Goal: Information Seeking & Learning: Learn about a topic

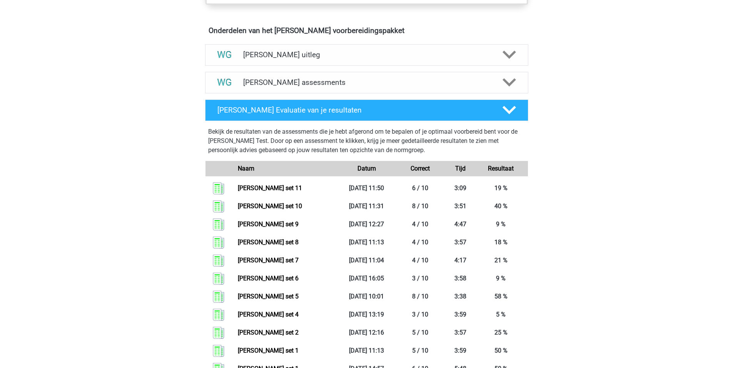
scroll to position [430, 0]
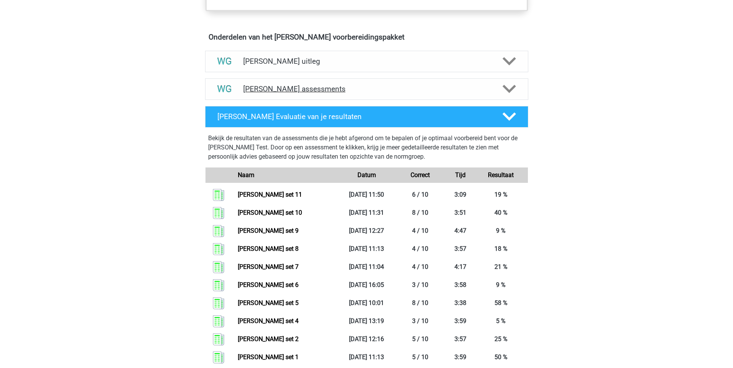
click at [232, 86] on h4 "Watson Glaser assessments" at bounding box center [366, 89] width 247 height 9
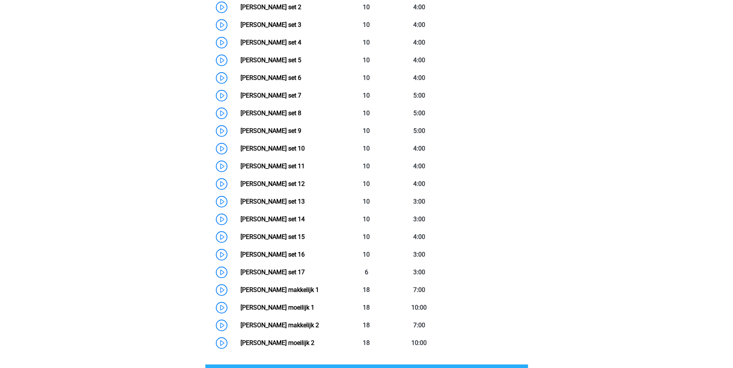
scroll to position [609, 0]
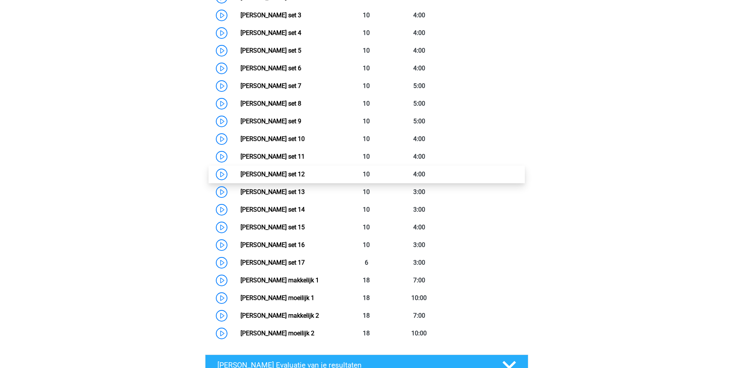
click at [232, 132] on link "Watson Glaser set 12" at bounding box center [272, 174] width 64 height 7
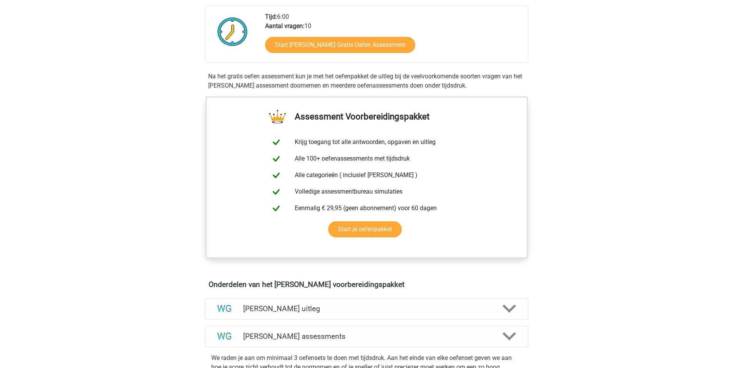
scroll to position [178, 0]
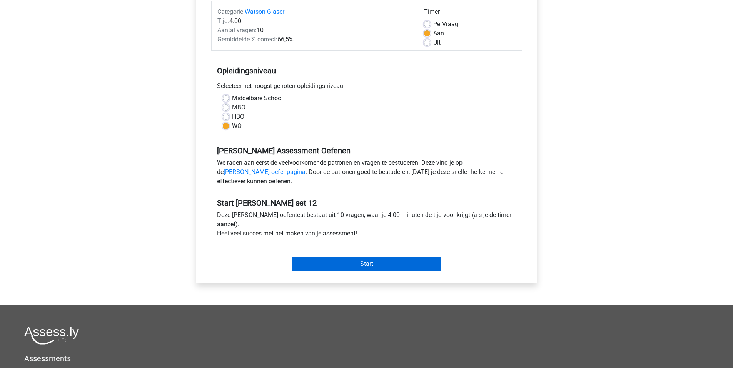
scroll to position [101, 0]
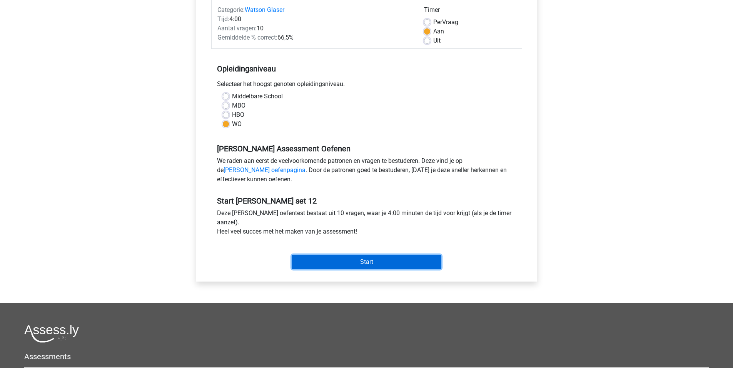
click at [359, 264] on input "Start" at bounding box center [367, 262] width 150 height 15
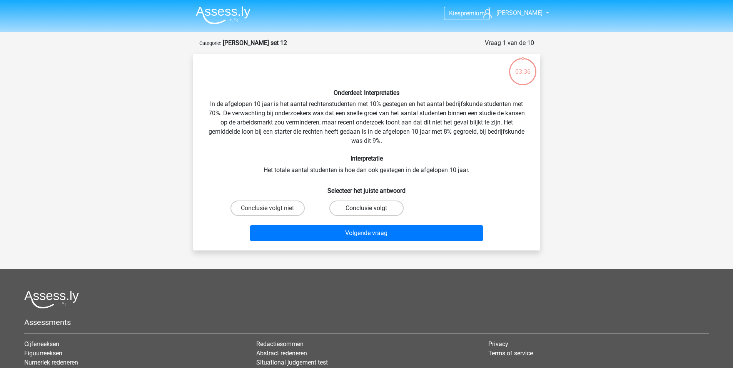
click at [357, 208] on label "Conclusie volgt" at bounding box center [366, 208] width 74 height 15
click at [366, 208] on input "Conclusie volgt" at bounding box center [368, 210] width 5 height 5
radio input "true"
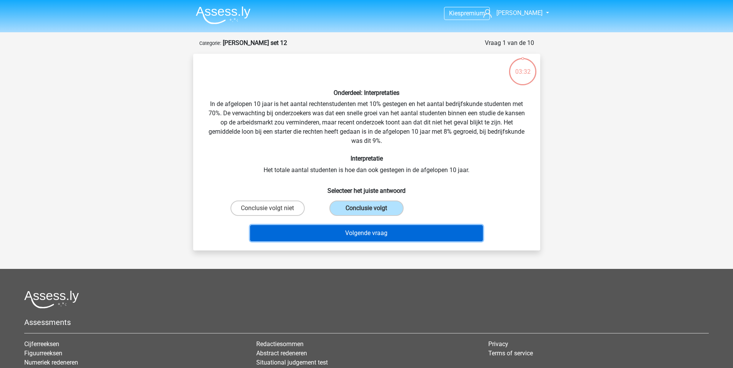
click at [388, 235] on button "Volgende vraag" at bounding box center [366, 233] width 233 height 16
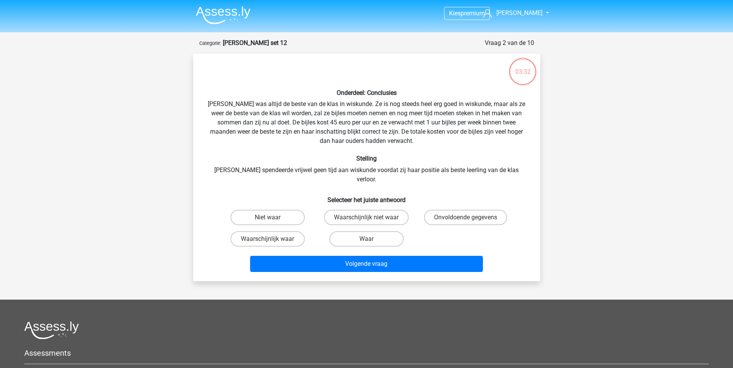
scroll to position [38, 0]
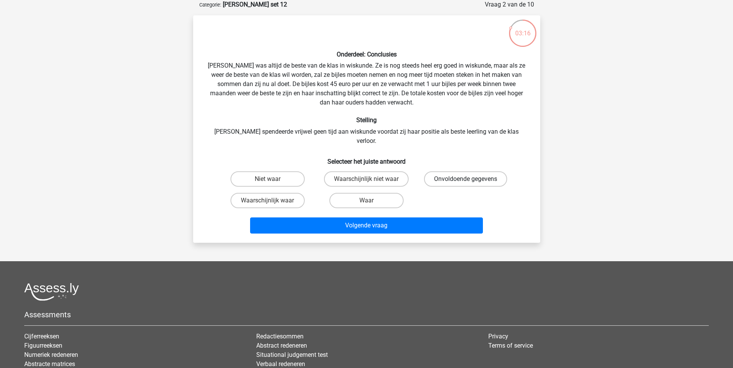
click at [458, 172] on label "Onvoldoende gegevens" at bounding box center [465, 179] width 83 height 15
click at [465, 179] on input "Onvoldoende gegevens" at bounding box center [467, 181] width 5 height 5
radio input "true"
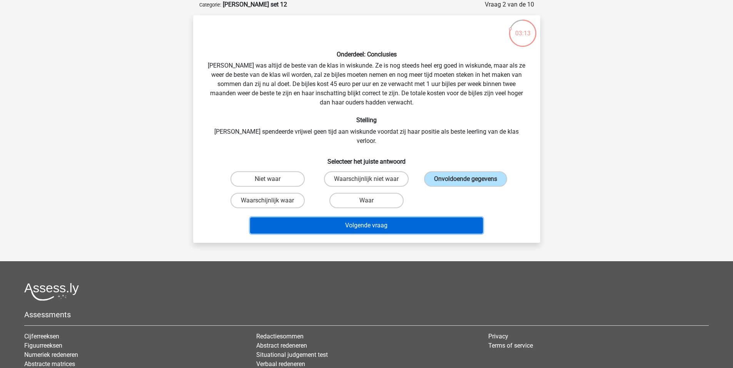
click at [393, 224] on button "Volgende vraag" at bounding box center [366, 226] width 233 height 16
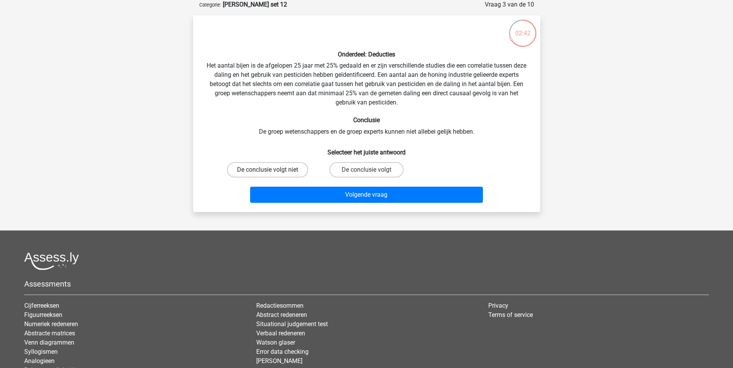
click at [288, 171] on label "De conclusie volgt niet" at bounding box center [267, 169] width 81 height 15
click at [272, 171] on input "De conclusie volgt niet" at bounding box center [269, 172] width 5 height 5
radio input "true"
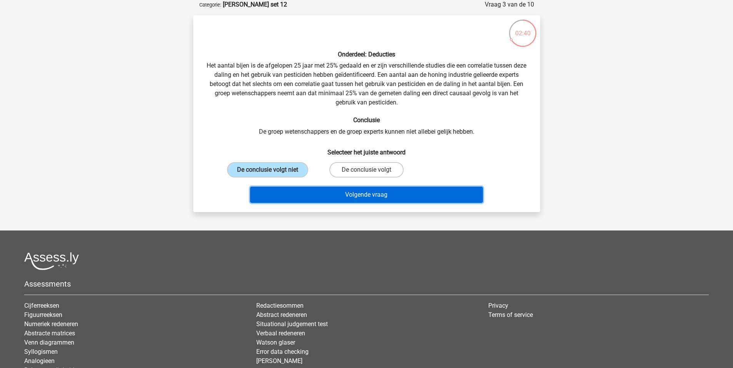
click at [408, 197] on button "Volgende vraag" at bounding box center [366, 195] width 233 height 16
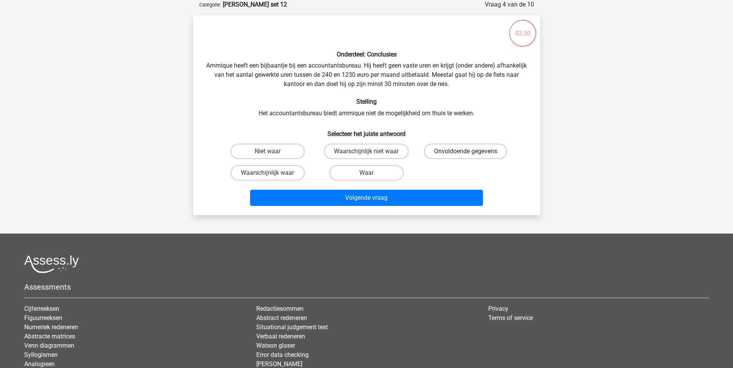
click at [451, 152] on label "Onvoldoende gegevens" at bounding box center [465, 151] width 83 height 15
click at [465, 152] on input "Onvoldoende gegevens" at bounding box center [467, 154] width 5 height 5
radio input "true"
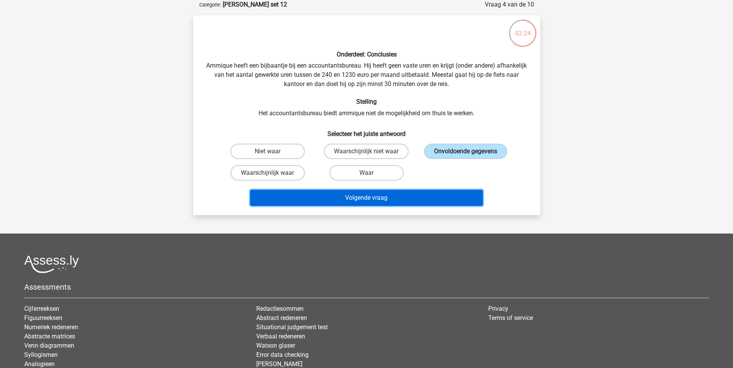
click at [428, 197] on button "Volgende vraag" at bounding box center [366, 198] width 233 height 16
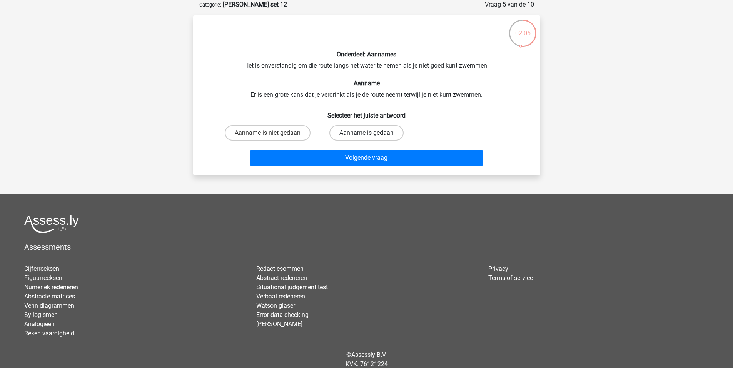
click at [385, 139] on label "Aanname is gedaan" at bounding box center [366, 132] width 74 height 15
click at [371, 138] on input "Aanname is gedaan" at bounding box center [368, 135] width 5 height 5
radio input "true"
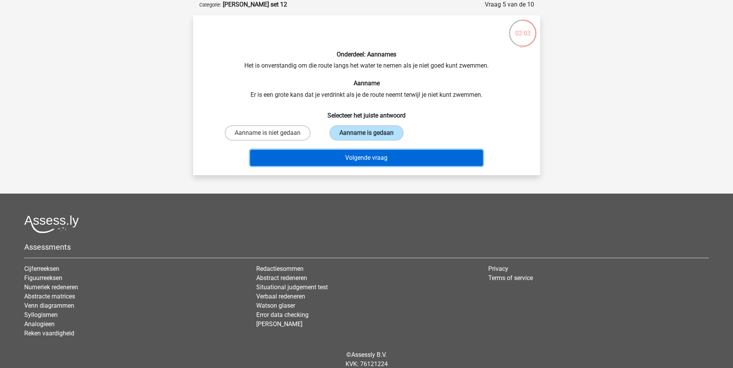
click at [405, 157] on button "Volgende vraag" at bounding box center [366, 158] width 233 height 16
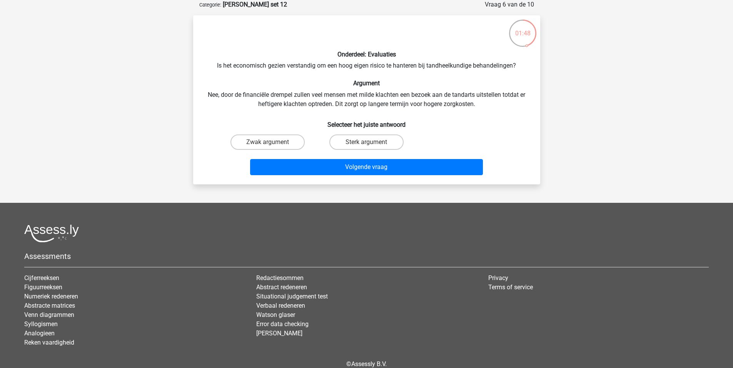
click at [370, 143] on input "Sterk argument" at bounding box center [368, 144] width 5 height 5
radio input "true"
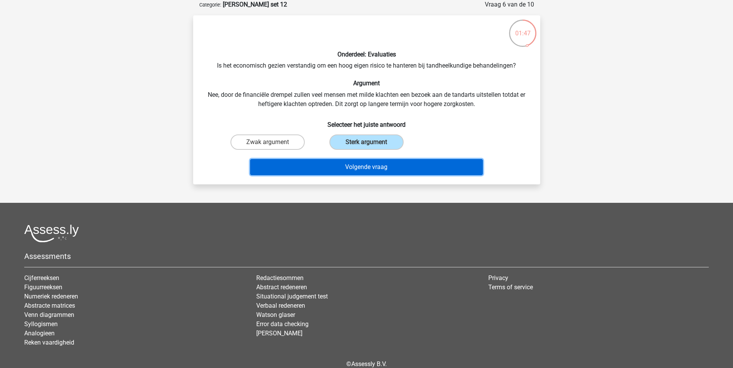
click at [396, 170] on button "Volgende vraag" at bounding box center [366, 167] width 233 height 16
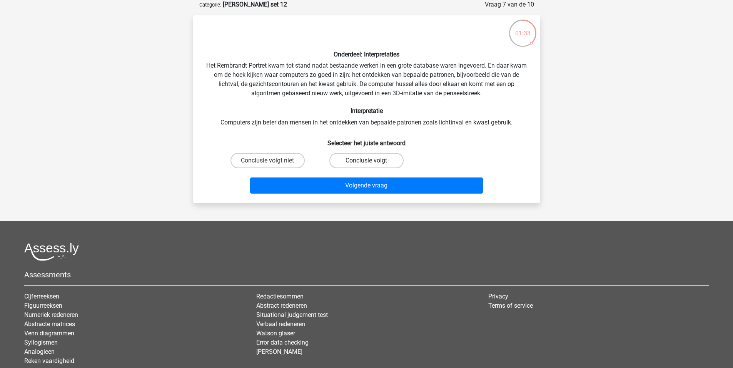
click at [353, 161] on label "Conclusie volgt" at bounding box center [366, 160] width 74 height 15
click at [366, 161] on input "Conclusie volgt" at bounding box center [368, 163] width 5 height 5
radio input "true"
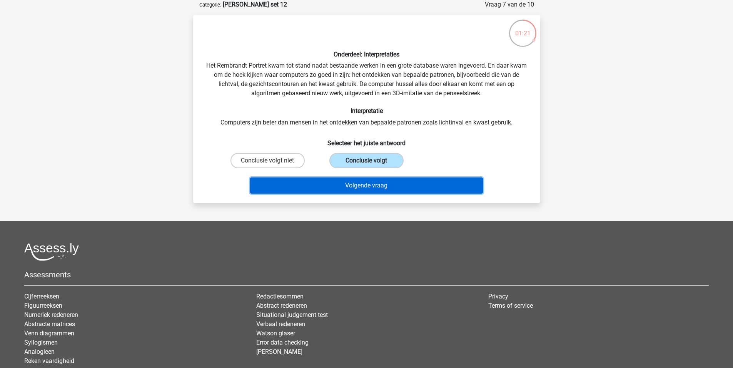
click at [391, 187] on button "Volgende vraag" at bounding box center [366, 186] width 233 height 16
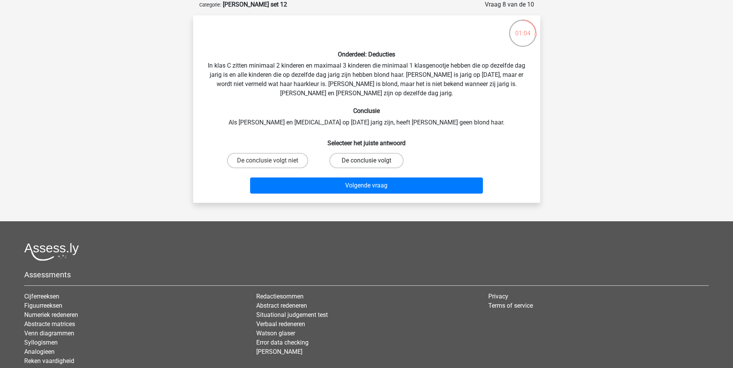
click at [367, 160] on label "De conclusie volgt" at bounding box center [366, 160] width 74 height 15
click at [367, 161] on input "De conclusie volgt" at bounding box center [368, 163] width 5 height 5
radio input "true"
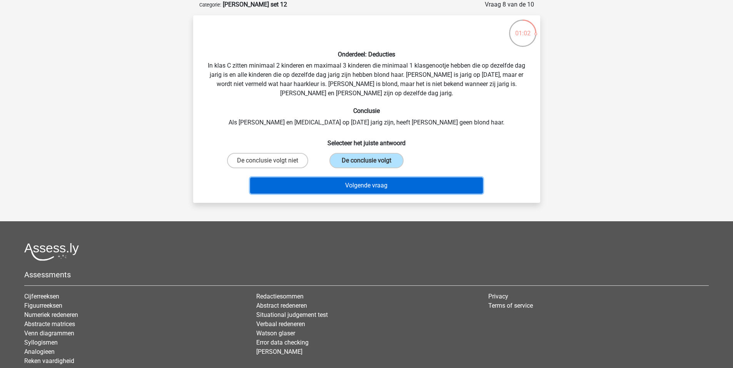
click at [417, 188] on button "Volgende vraag" at bounding box center [366, 186] width 233 height 16
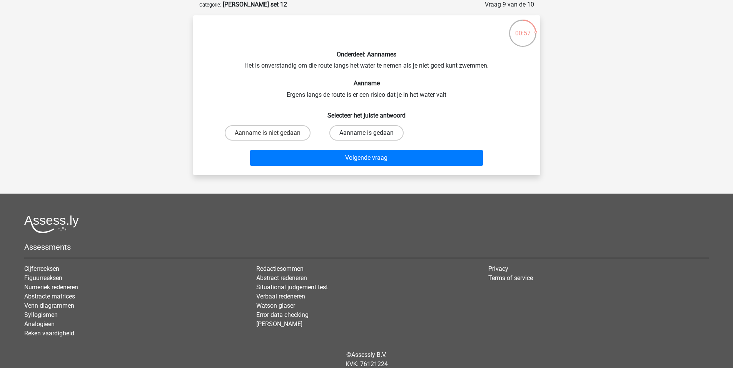
click at [355, 133] on label "Aanname is gedaan" at bounding box center [366, 132] width 74 height 15
click at [366, 133] on input "Aanname is gedaan" at bounding box center [368, 135] width 5 height 5
radio input "true"
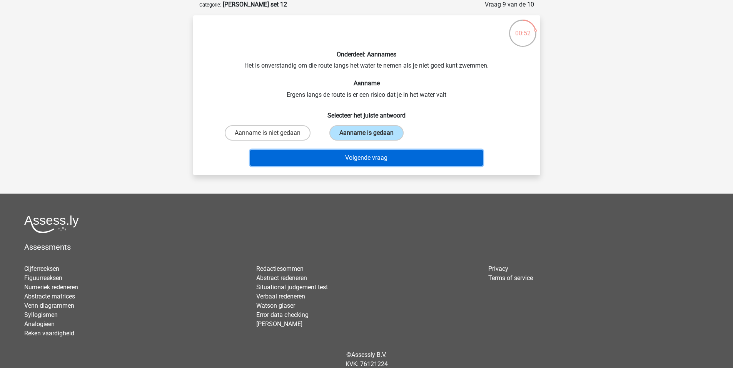
click at [413, 159] on button "Volgende vraag" at bounding box center [366, 158] width 233 height 16
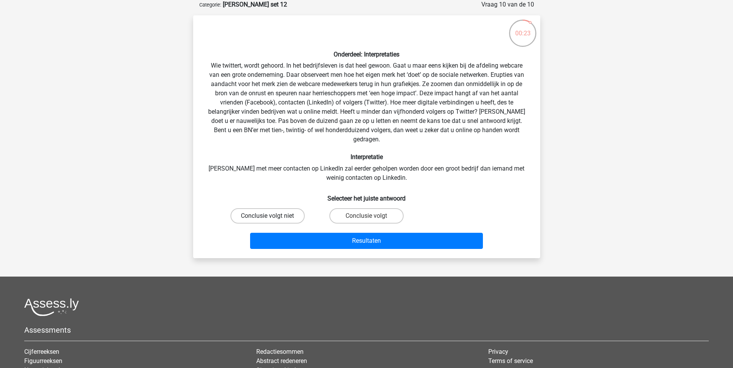
click at [276, 208] on label "Conclusie volgt niet" at bounding box center [267, 215] width 74 height 15
click at [272, 216] on input "Conclusie volgt niet" at bounding box center [269, 218] width 5 height 5
radio input "true"
click at [375, 209] on label "Conclusie volgt" at bounding box center [366, 215] width 74 height 15
click at [371, 216] on input "Conclusie volgt" at bounding box center [368, 218] width 5 height 5
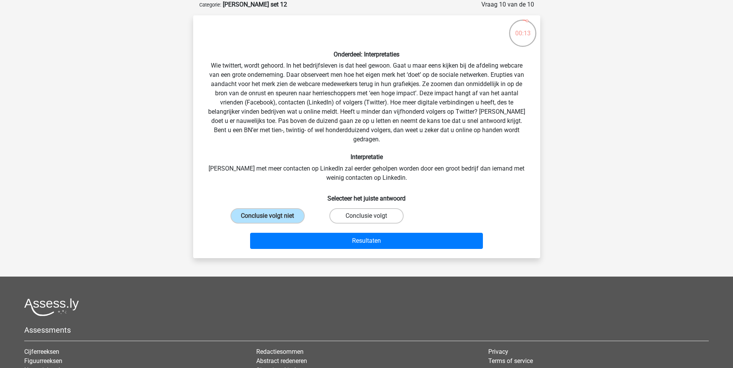
radio input "true"
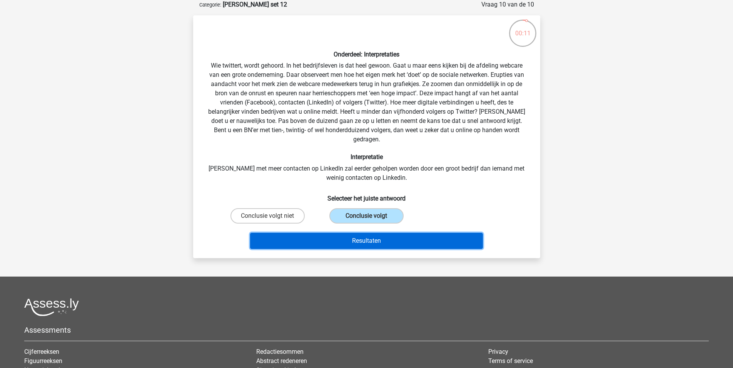
click at [430, 233] on button "Resultaten" at bounding box center [366, 241] width 233 height 16
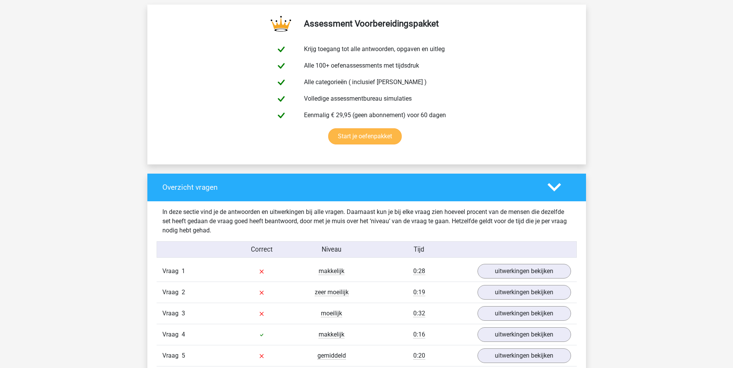
scroll to position [476, 0]
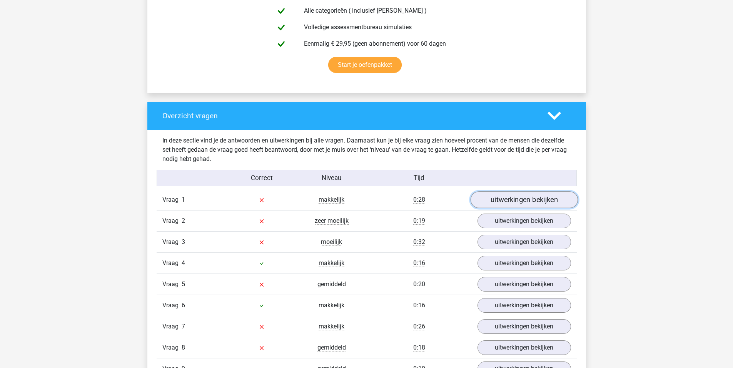
click at [536, 195] on link "uitwerkingen bekijken" at bounding box center [523, 200] width 107 height 17
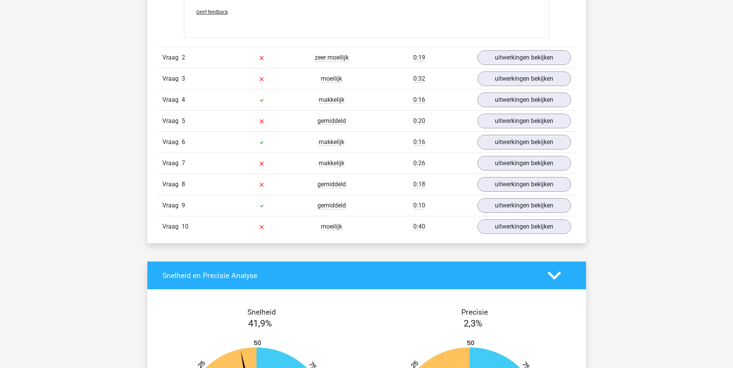
scroll to position [1075, 0]
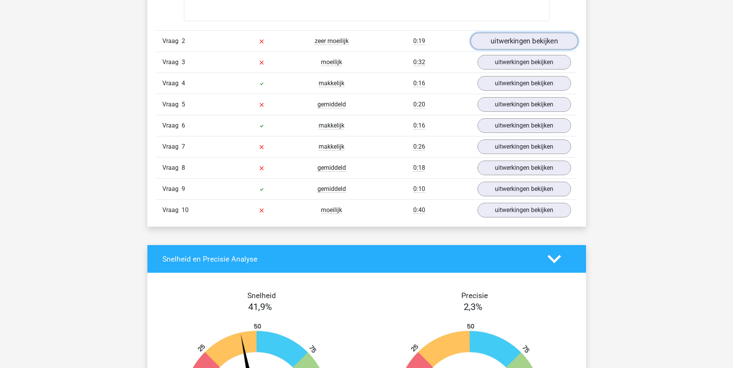
click at [552, 45] on link "uitwerkingen bekijken" at bounding box center [523, 41] width 107 height 17
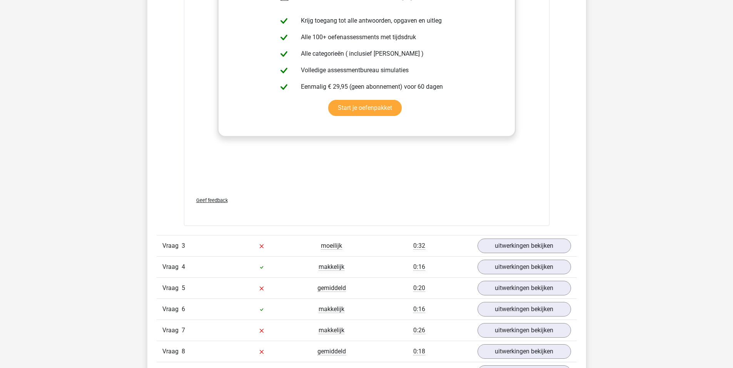
scroll to position [1424, 0]
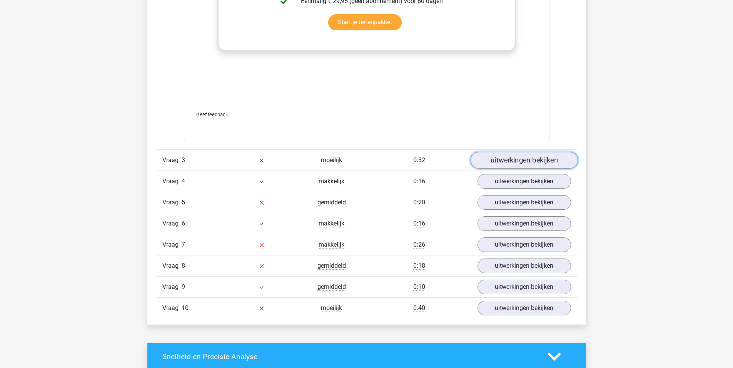
click at [537, 160] on link "uitwerkingen bekijken" at bounding box center [523, 160] width 107 height 17
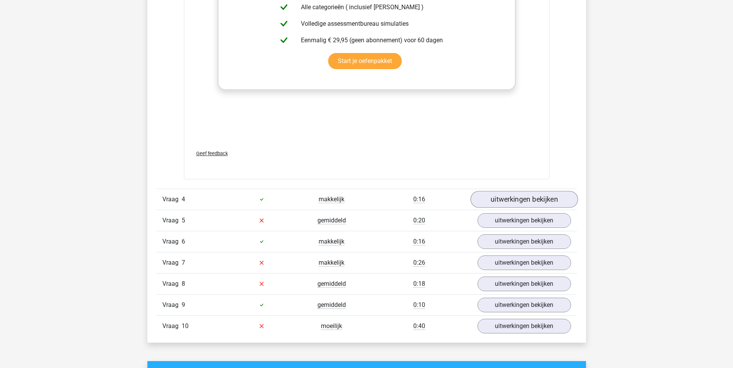
scroll to position [1830, 0]
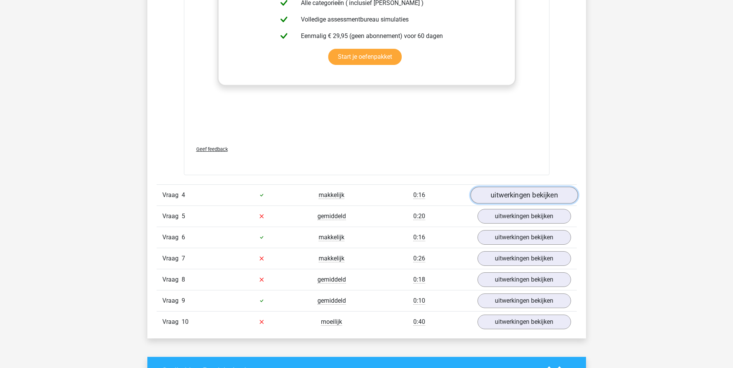
click at [540, 197] on link "uitwerkingen bekijken" at bounding box center [523, 195] width 107 height 17
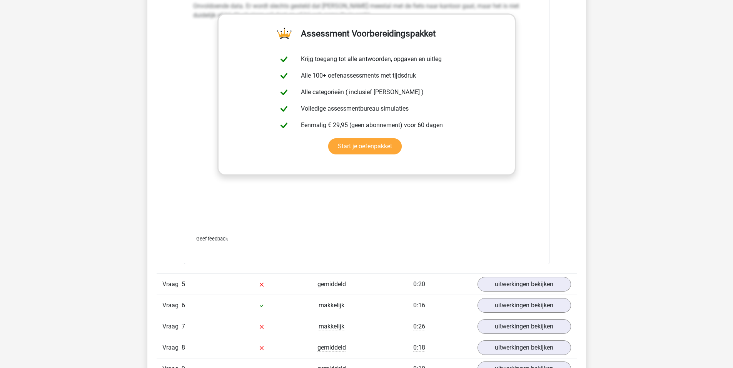
scroll to position [2404, 0]
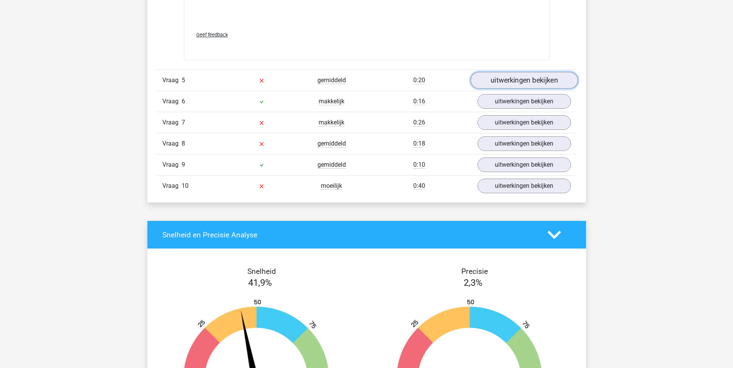
click at [547, 82] on link "uitwerkingen bekijken" at bounding box center [523, 80] width 107 height 17
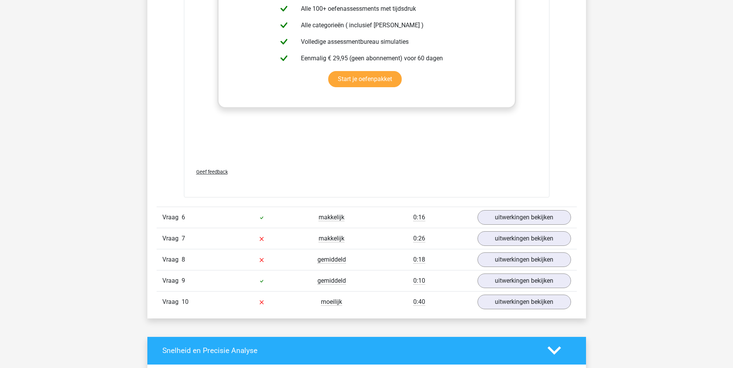
scroll to position [2684, 0]
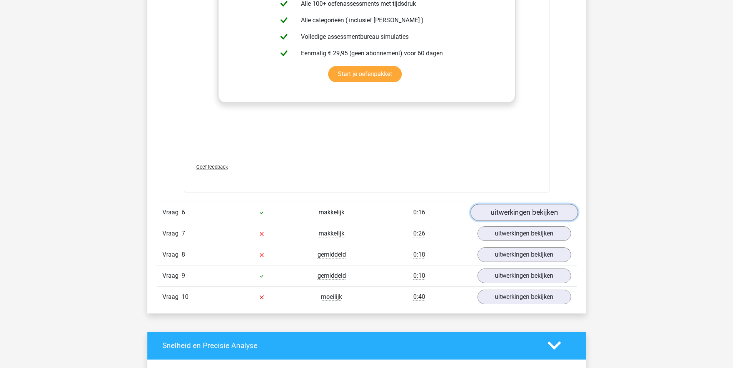
click at [532, 210] on link "uitwerkingen bekijken" at bounding box center [523, 212] width 107 height 17
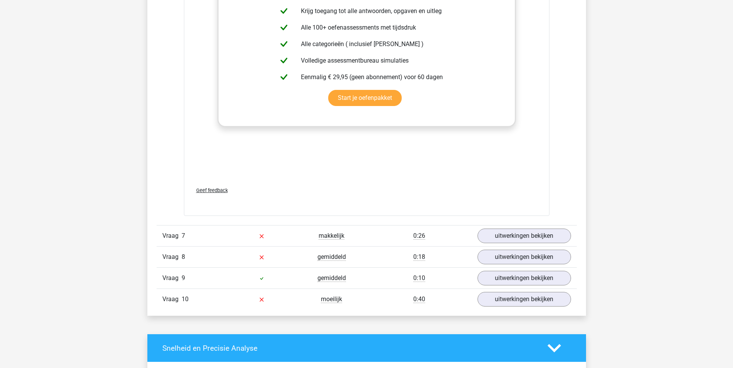
scroll to position [3163, 0]
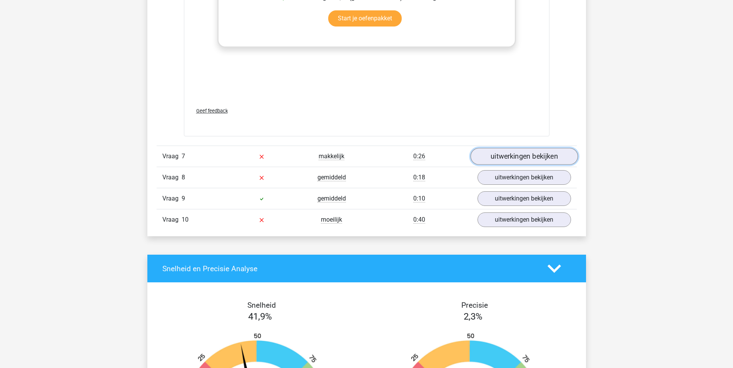
click at [537, 162] on link "uitwerkingen bekijken" at bounding box center [523, 156] width 107 height 17
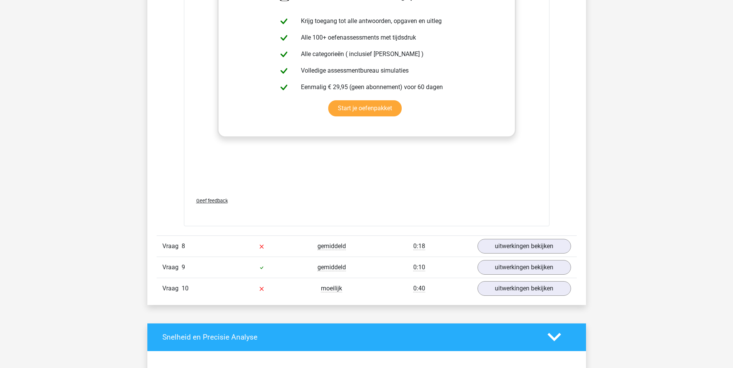
scroll to position [3589, 0]
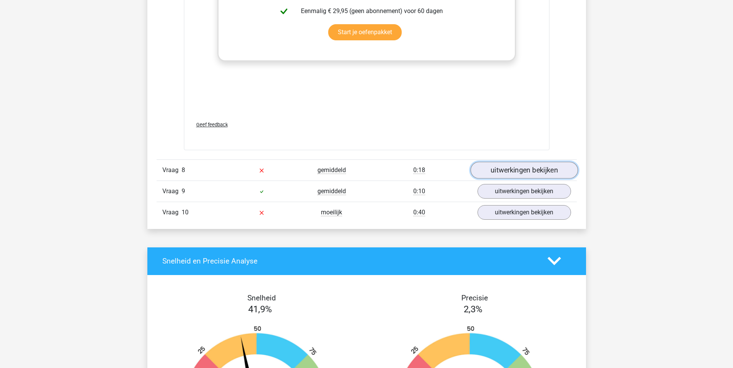
click at [525, 169] on link "uitwerkingen bekijken" at bounding box center [523, 170] width 107 height 17
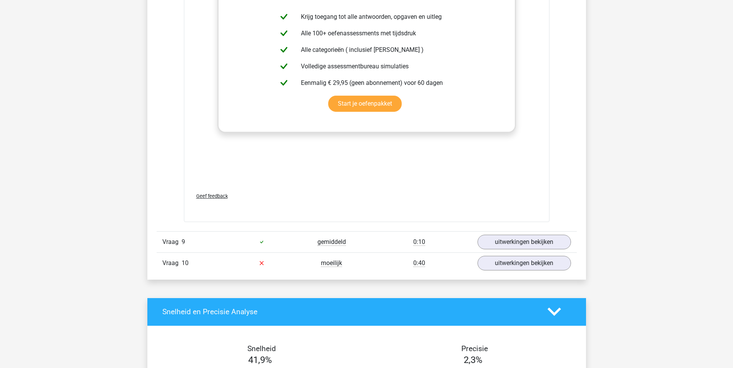
scroll to position [3962, 0]
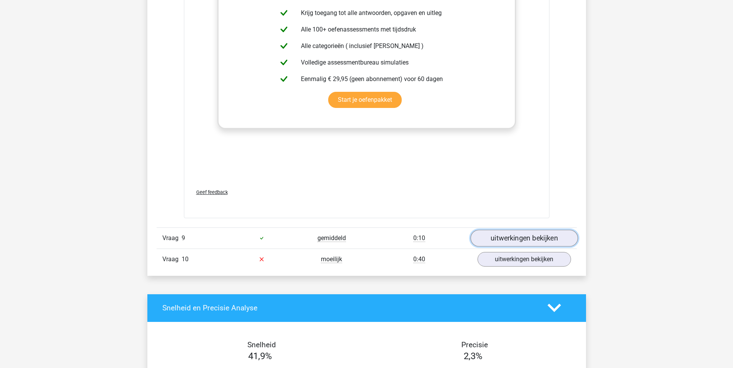
click at [512, 230] on link "uitwerkingen bekijken" at bounding box center [523, 238] width 107 height 17
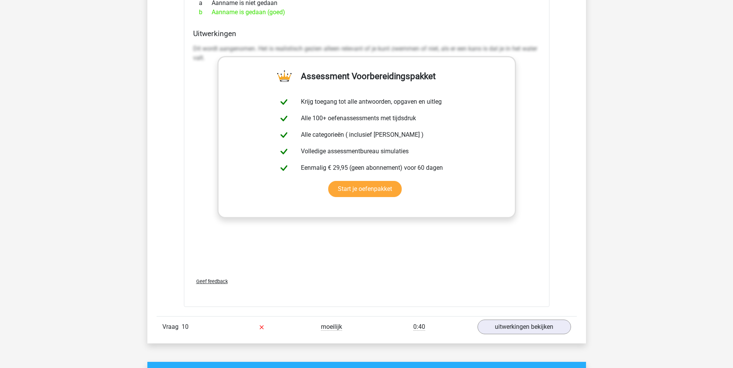
scroll to position [4288, 0]
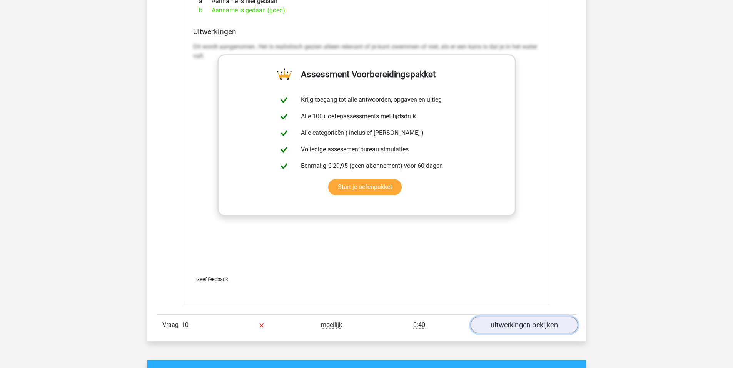
click at [514, 317] on link "uitwerkingen bekijken" at bounding box center [523, 325] width 107 height 17
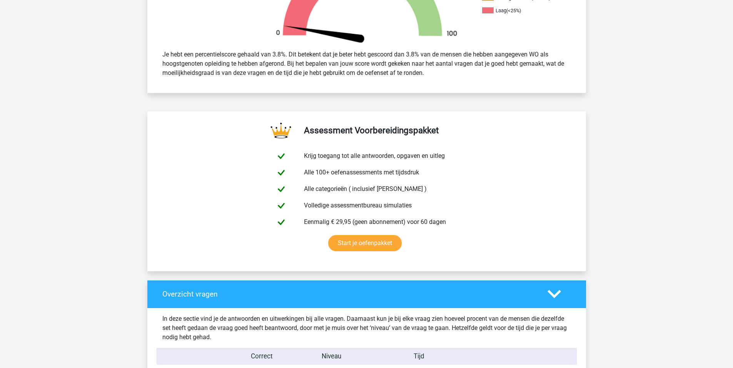
scroll to position [0, 0]
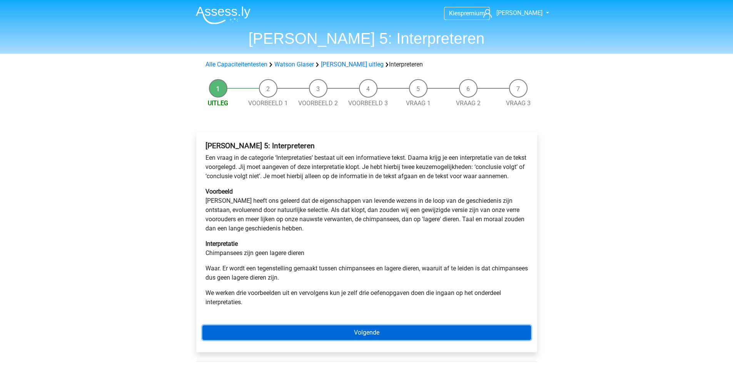
click at [369, 339] on link "Volgende" at bounding box center [366, 333] width 328 height 15
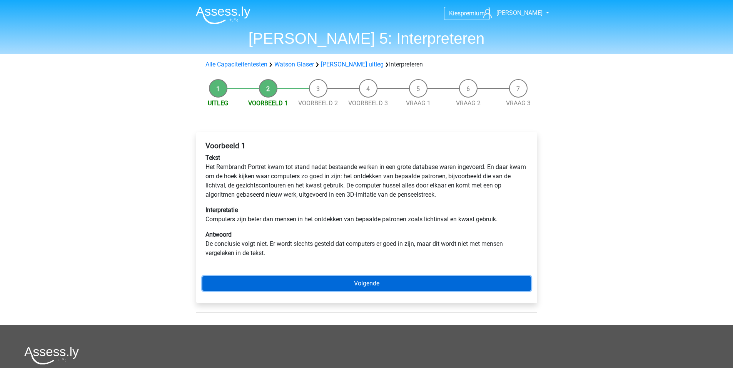
click at [365, 289] on link "Volgende" at bounding box center [366, 284] width 328 height 15
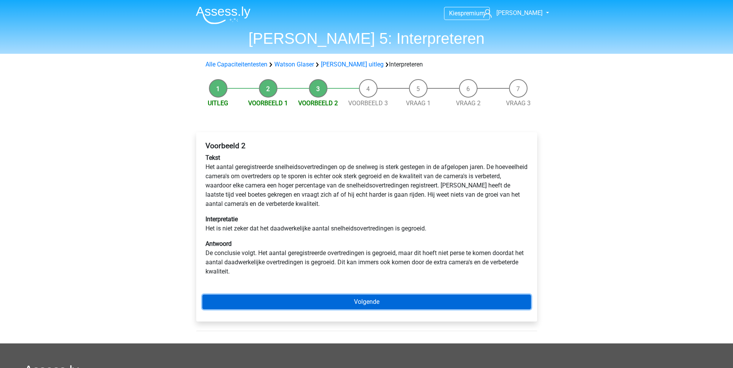
click at [337, 305] on link "Volgende" at bounding box center [366, 302] width 328 height 15
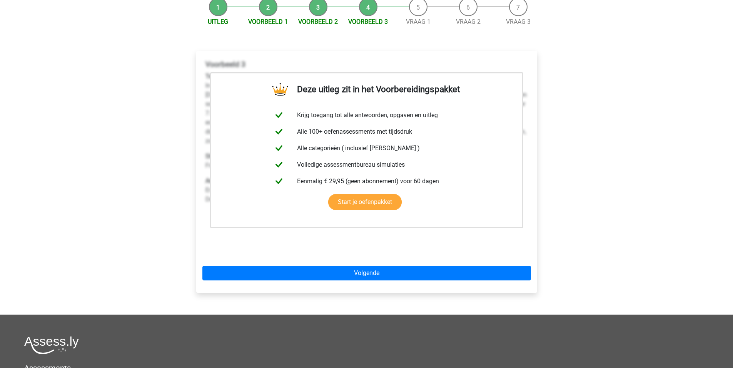
scroll to position [86, 0]
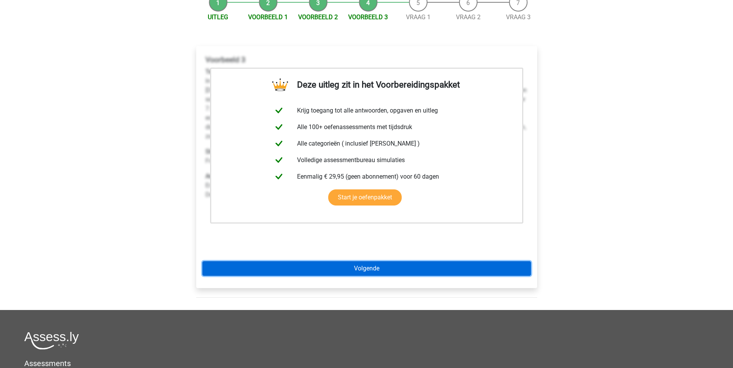
click at [369, 271] on link "Volgende" at bounding box center [366, 269] width 328 height 15
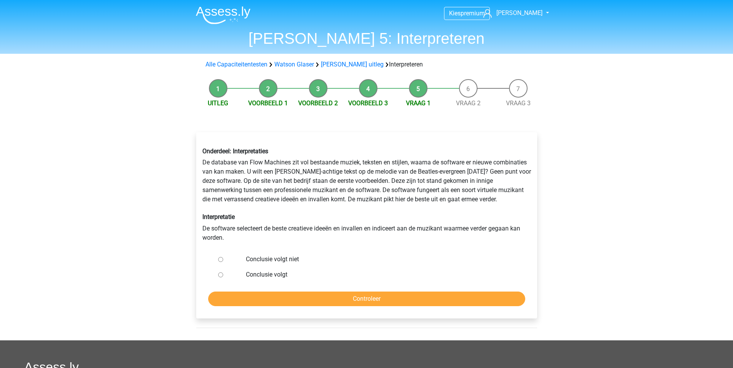
click at [263, 259] on label "Conclusie volgt niet" at bounding box center [379, 259] width 266 height 9
click at [223, 259] on input "Conclusie volgt niet" at bounding box center [220, 259] width 5 height 5
radio input "true"
click at [381, 300] on input "Controleer" at bounding box center [366, 299] width 317 height 15
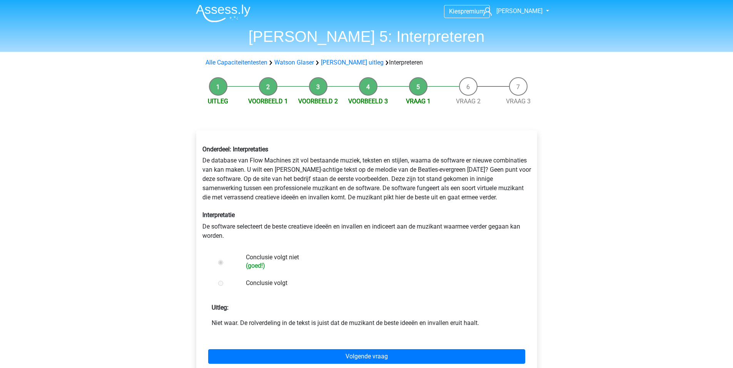
scroll to position [3, 0]
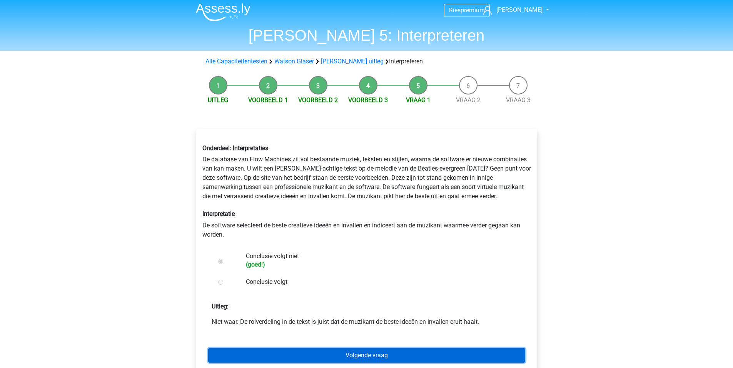
click at [371, 357] on link "Volgende vraag" at bounding box center [366, 355] width 317 height 15
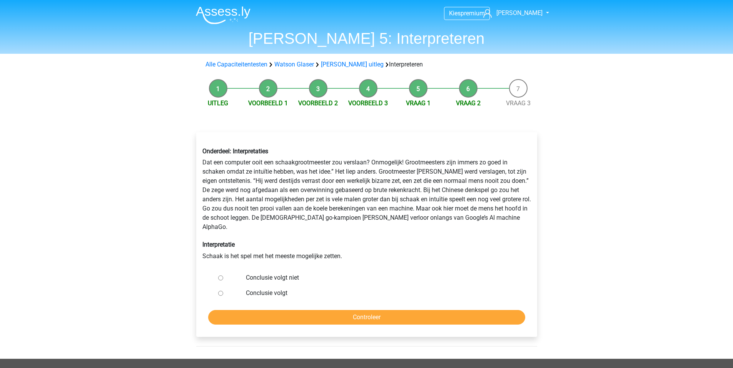
click at [333, 273] on label "Conclusie volgt niet" at bounding box center [379, 277] width 266 height 9
click at [223, 276] on input "Conclusie volgt niet" at bounding box center [220, 278] width 5 height 5
radio input "true"
click at [383, 310] on input "Controleer" at bounding box center [366, 317] width 317 height 15
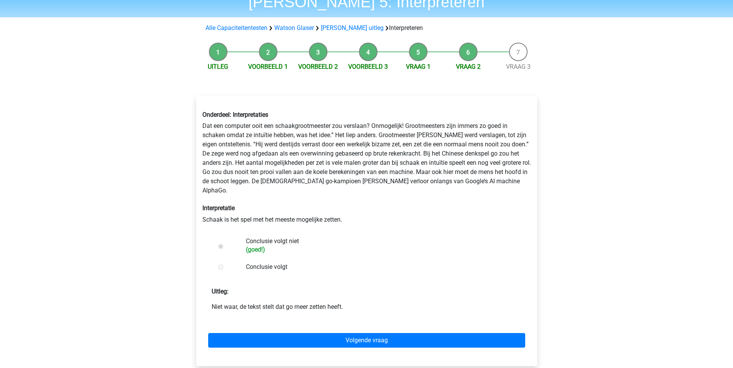
scroll to position [37, 0]
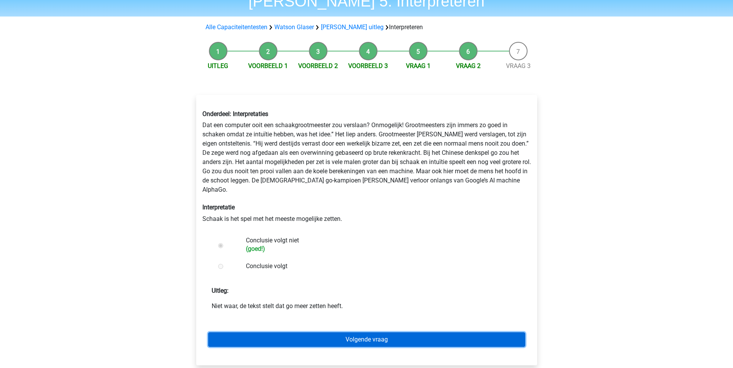
click at [396, 333] on link "Volgende vraag" at bounding box center [366, 340] width 317 height 15
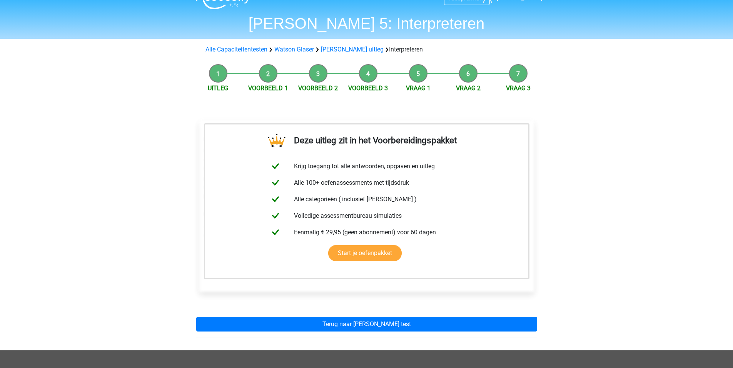
scroll to position [18, 0]
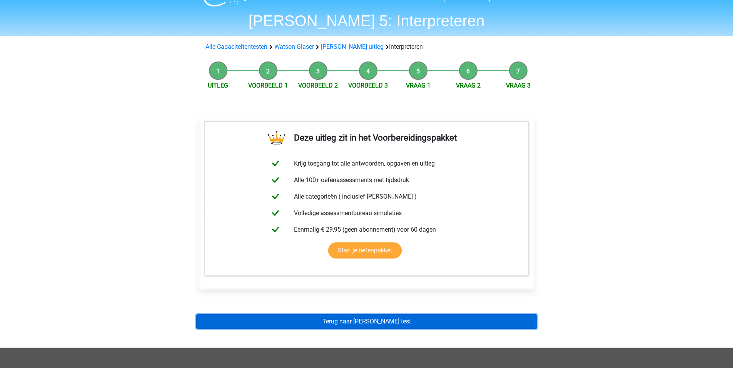
click at [393, 320] on link "Terug naar [PERSON_NAME] test" at bounding box center [366, 322] width 341 height 15
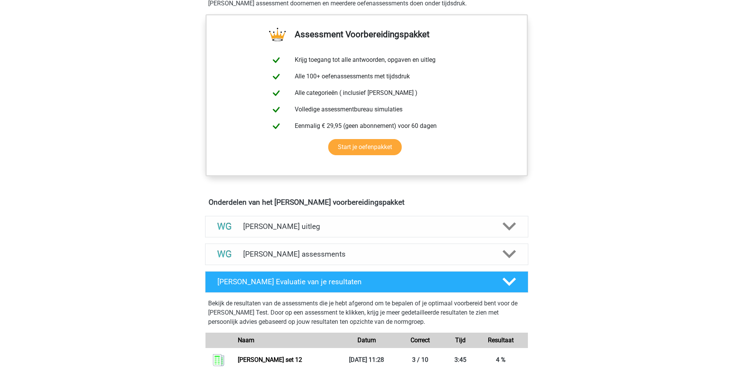
scroll to position [384, 0]
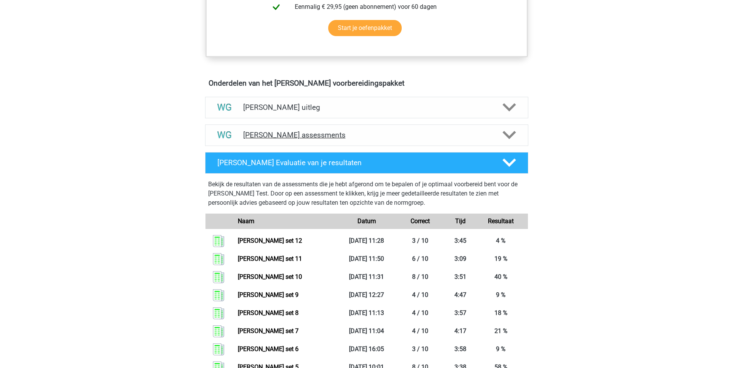
click at [276, 135] on h4 "Watson Glaser assessments" at bounding box center [366, 135] width 247 height 9
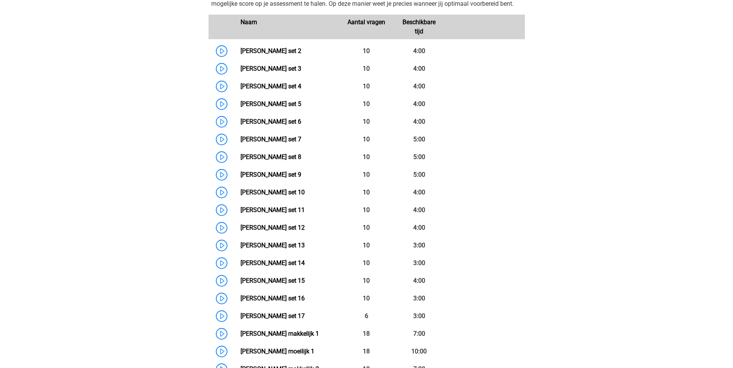
scroll to position [612, 0]
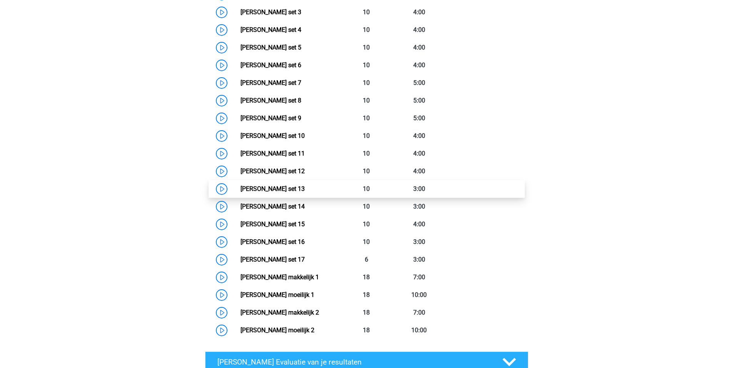
click at [260, 189] on link "Watson Glaser set 13" at bounding box center [272, 188] width 64 height 7
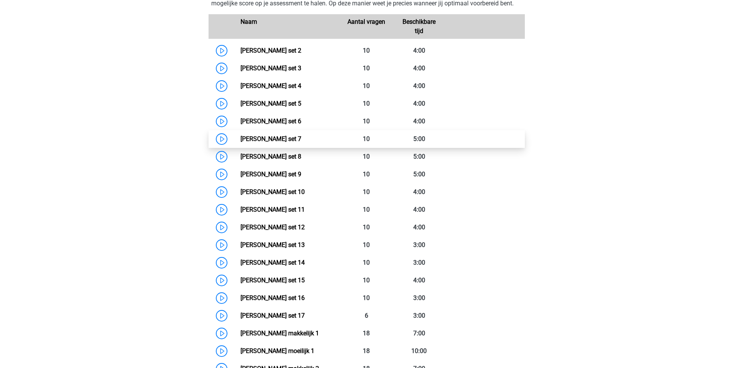
scroll to position [555, 0]
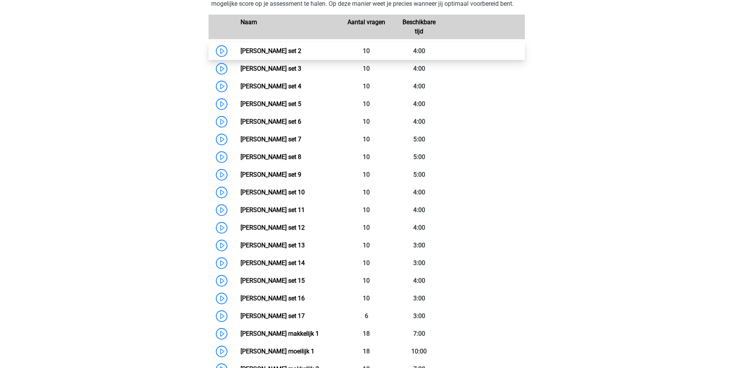
click at [273, 52] on link "Watson Glaser set 2" at bounding box center [270, 50] width 61 height 7
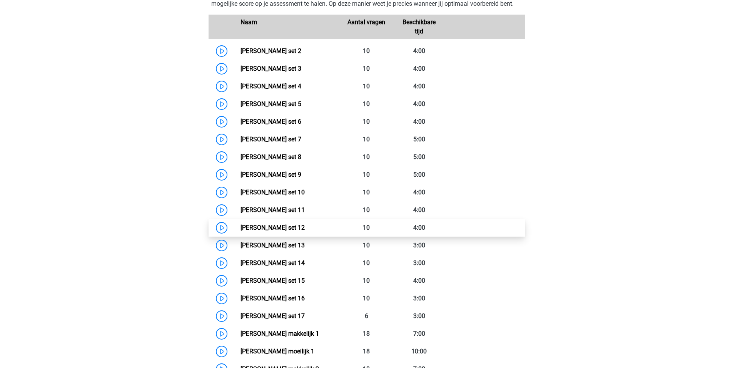
click at [259, 228] on link "Watson Glaser set 12" at bounding box center [272, 227] width 64 height 7
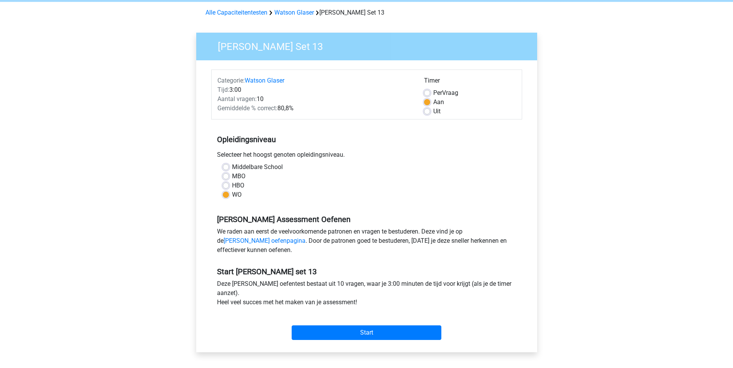
scroll to position [44, 0]
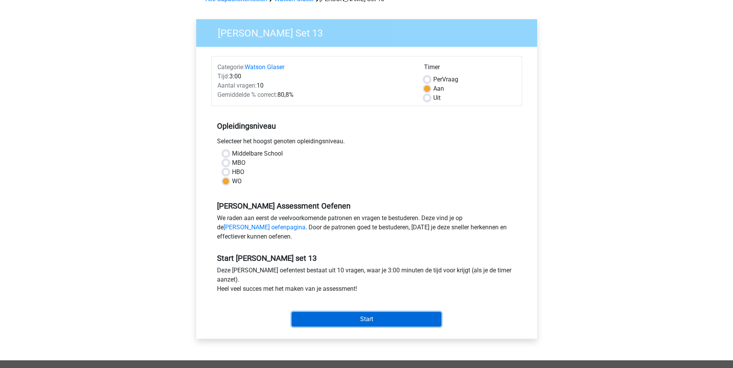
click at [372, 321] on input "Start" at bounding box center [367, 319] width 150 height 15
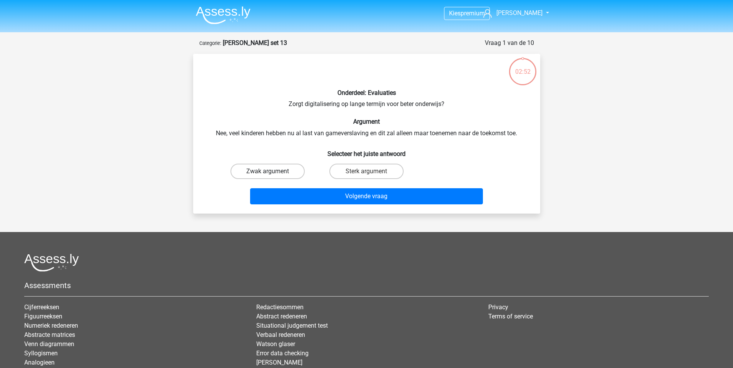
click at [265, 171] on label "Zwak argument" at bounding box center [267, 171] width 74 height 15
click at [267, 172] on input "Zwak argument" at bounding box center [269, 174] width 5 height 5
radio input "true"
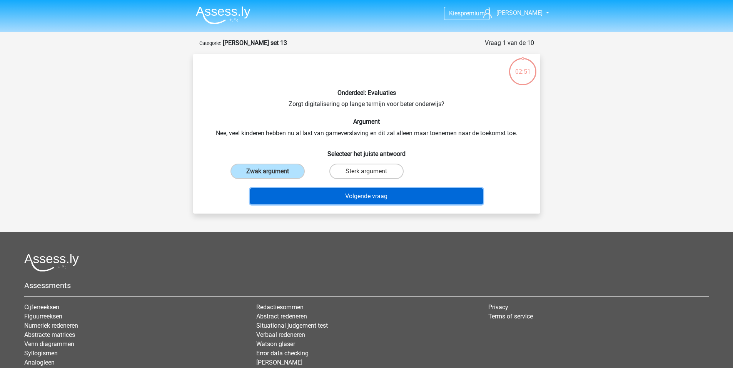
click at [371, 198] on button "Volgende vraag" at bounding box center [366, 196] width 233 height 16
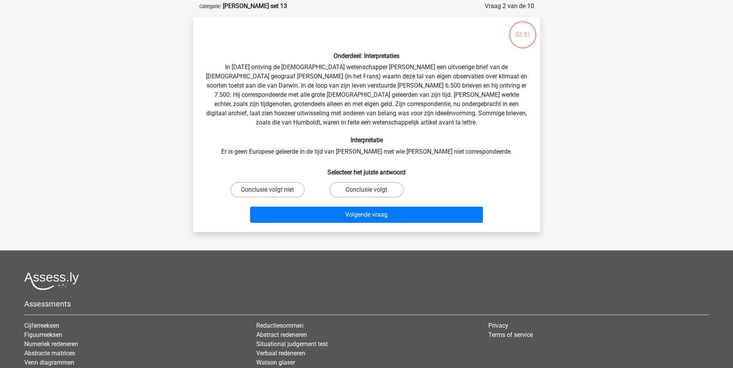
scroll to position [38, 0]
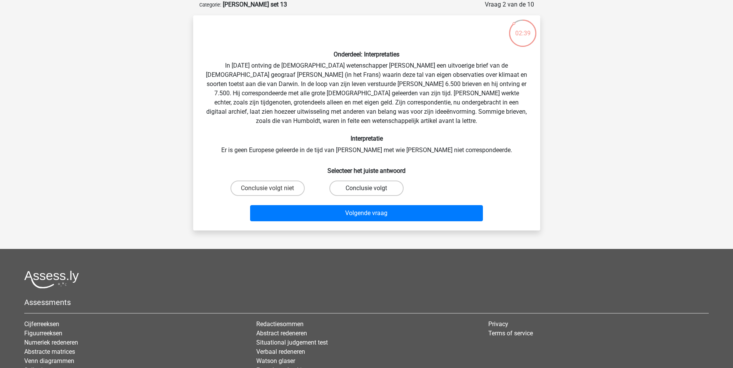
click at [360, 188] on label "Conclusie volgt" at bounding box center [366, 188] width 74 height 15
click at [366, 188] on input "Conclusie volgt" at bounding box center [368, 190] width 5 height 5
radio input "true"
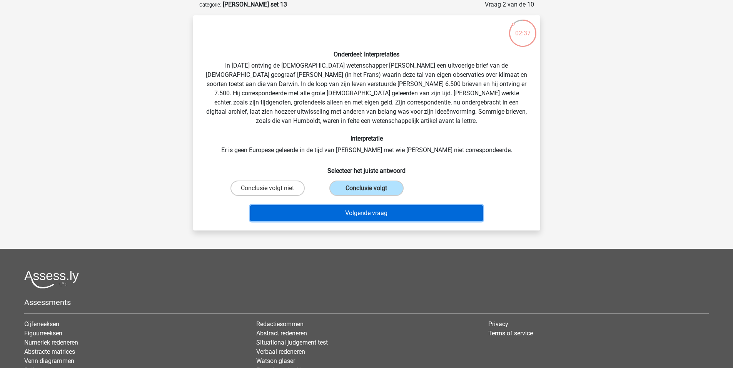
click at [382, 213] on button "Volgende vraag" at bounding box center [366, 213] width 233 height 16
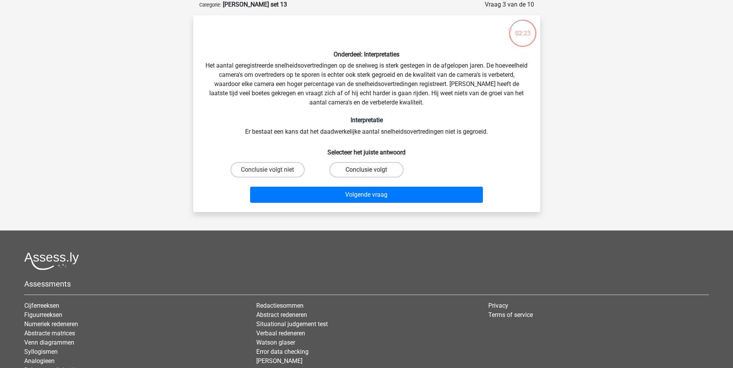
click at [360, 172] on label "Conclusie volgt" at bounding box center [366, 169] width 74 height 15
click at [366, 172] on input "Conclusie volgt" at bounding box center [368, 172] width 5 height 5
radio input "true"
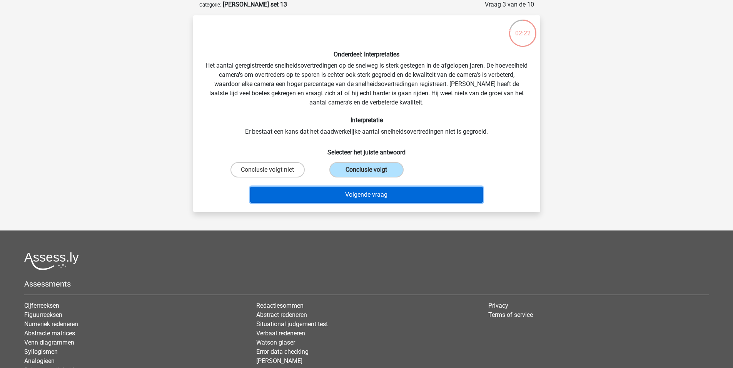
click at [368, 200] on button "Volgende vraag" at bounding box center [366, 195] width 233 height 16
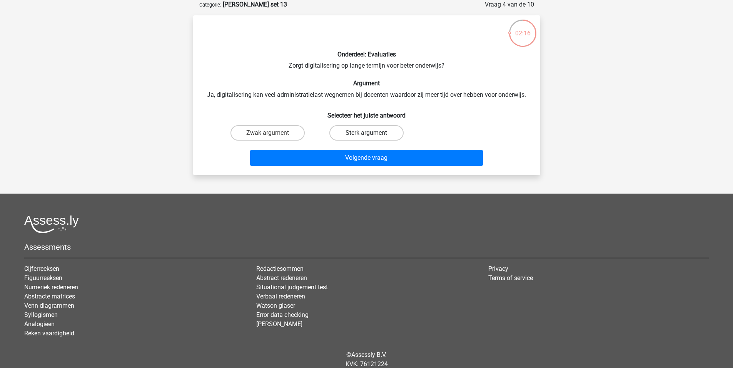
click at [365, 133] on label "Sterk argument" at bounding box center [366, 132] width 74 height 15
click at [366, 133] on input "Sterk argument" at bounding box center [368, 135] width 5 height 5
radio input "true"
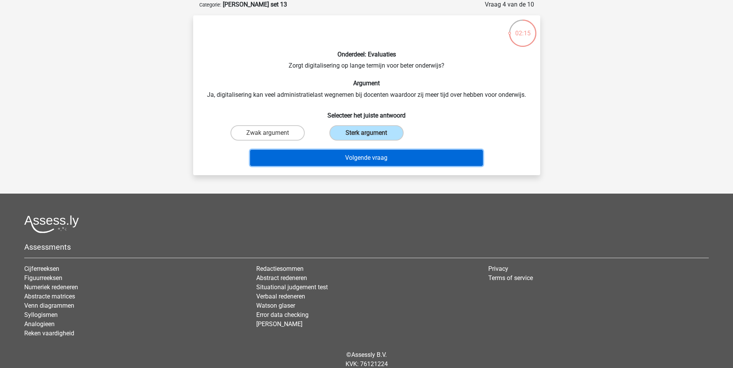
click at [397, 161] on button "Volgende vraag" at bounding box center [366, 158] width 233 height 16
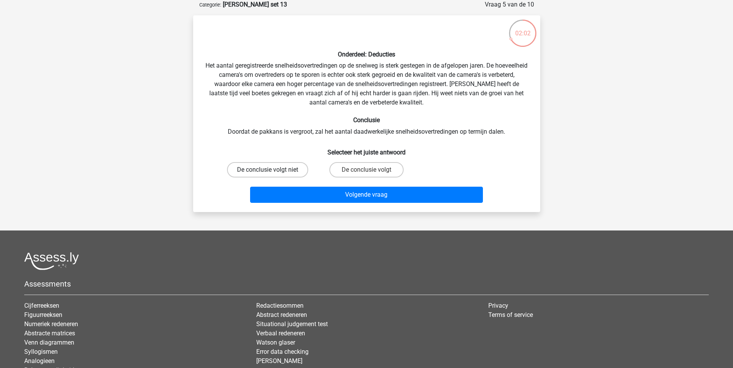
click at [272, 171] on label "De conclusie volgt niet" at bounding box center [267, 169] width 81 height 15
click at [272, 171] on input "De conclusie volgt niet" at bounding box center [269, 172] width 5 height 5
radio input "true"
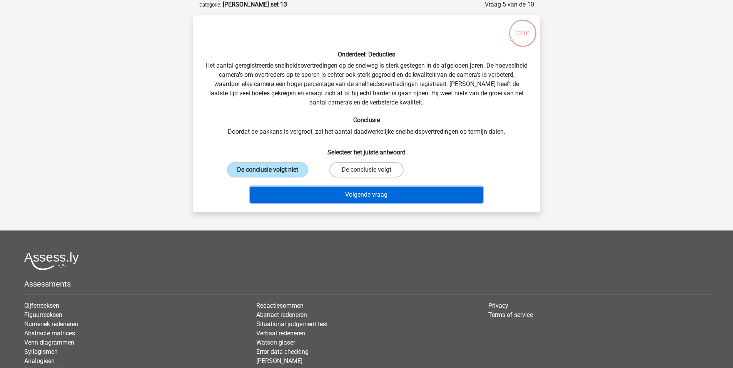
click at [321, 193] on button "Volgende vraag" at bounding box center [366, 195] width 233 height 16
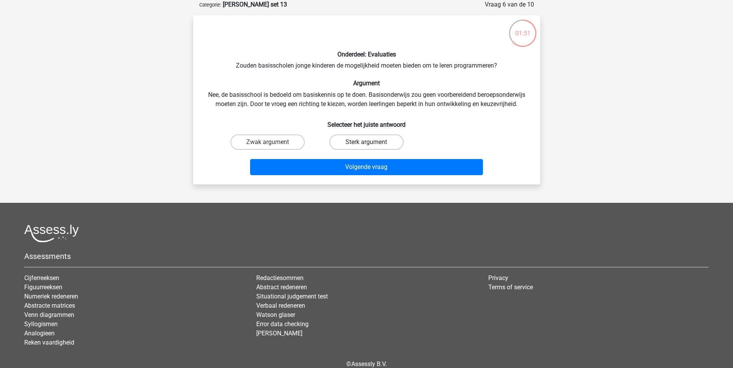
click at [364, 144] on label "Sterk argument" at bounding box center [366, 142] width 74 height 15
click at [366, 144] on input "Sterk argument" at bounding box center [368, 144] width 5 height 5
radio input "true"
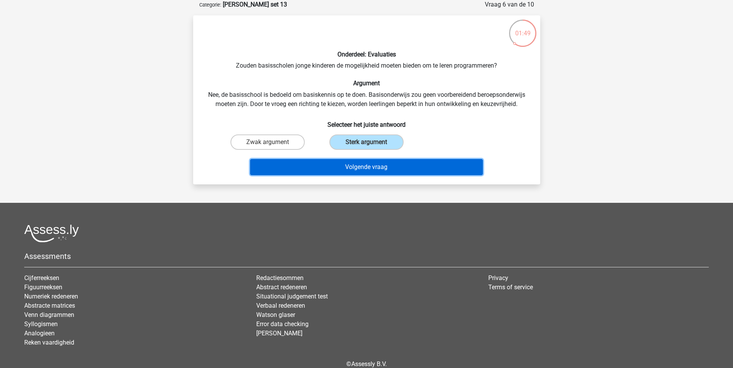
click at [397, 169] on button "Volgende vraag" at bounding box center [366, 167] width 233 height 16
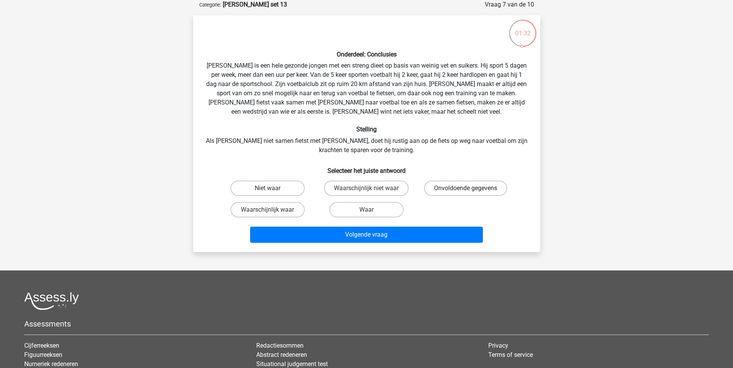
click at [454, 185] on label "Onvoldoende gegevens" at bounding box center [465, 188] width 83 height 15
click at [465, 188] on input "Onvoldoende gegevens" at bounding box center [467, 190] width 5 height 5
radio input "true"
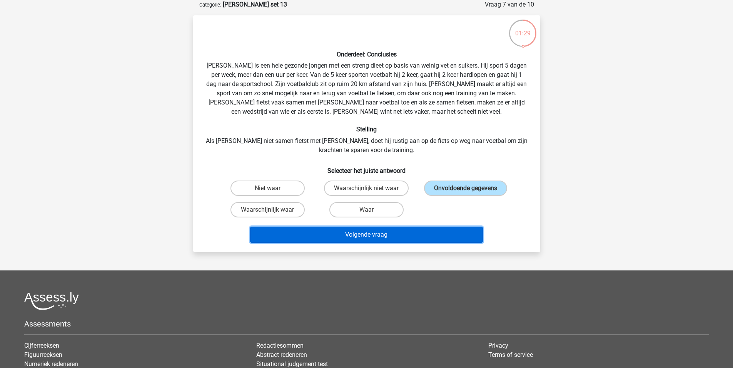
click at [437, 234] on button "Volgende vraag" at bounding box center [366, 235] width 233 height 16
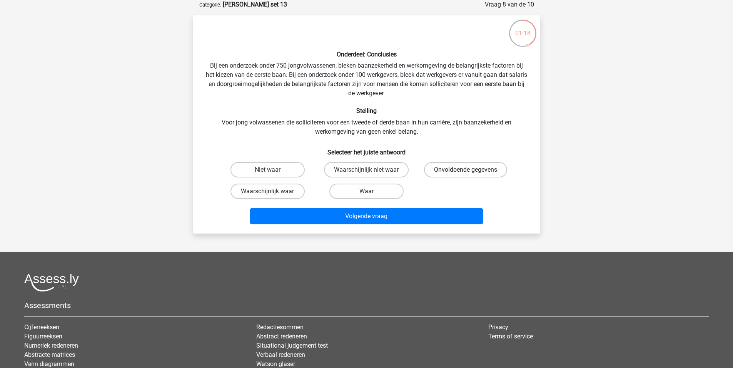
click at [470, 170] on label "Onvoldoende gegevens" at bounding box center [465, 169] width 83 height 15
click at [470, 170] on input "Onvoldoende gegevens" at bounding box center [467, 172] width 5 height 5
radio input "true"
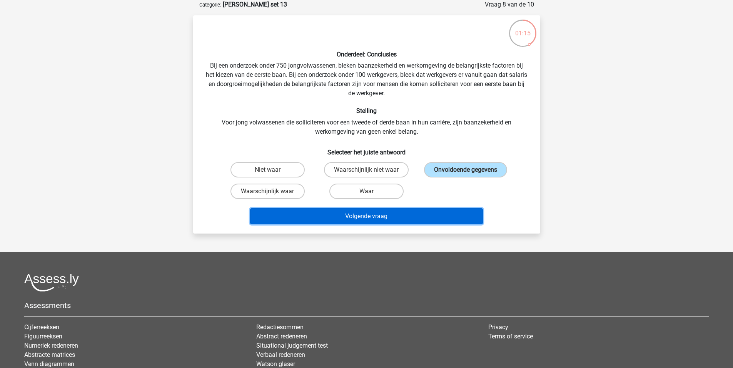
click at [449, 217] on button "Volgende vraag" at bounding box center [366, 216] width 233 height 16
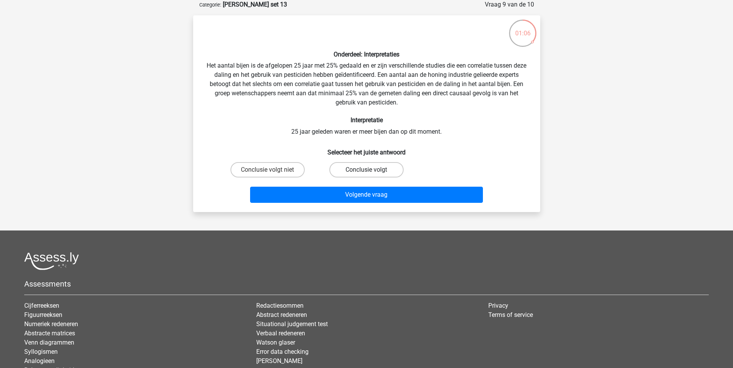
click at [372, 174] on label "Conclusie volgt" at bounding box center [366, 169] width 74 height 15
click at [371, 174] on input "Conclusie volgt" at bounding box center [368, 172] width 5 height 5
radio input "true"
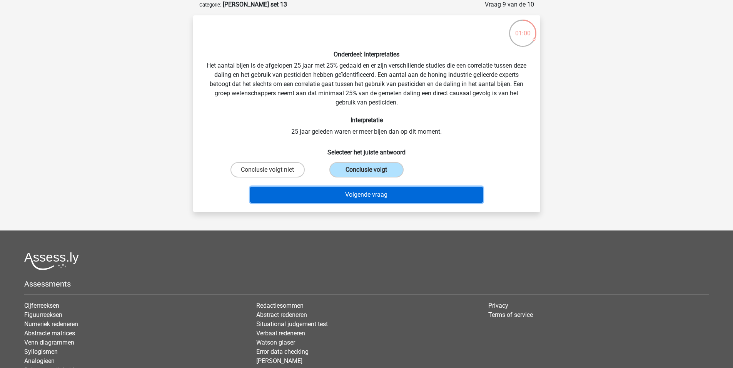
click at [417, 195] on button "Volgende vraag" at bounding box center [366, 195] width 233 height 16
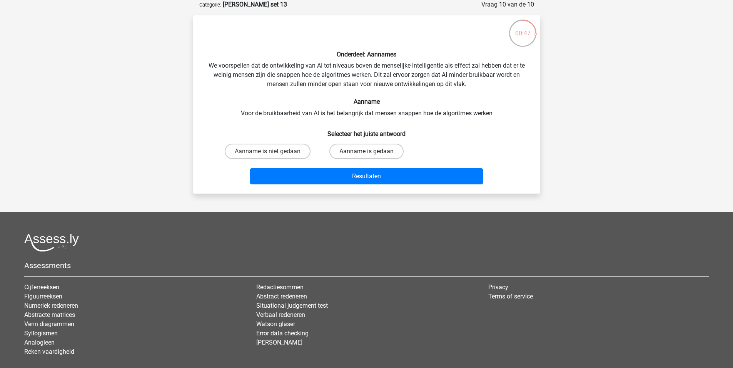
click at [364, 151] on label "Aanname is gedaan" at bounding box center [366, 151] width 74 height 15
click at [366, 152] on input "Aanname is gedaan" at bounding box center [368, 154] width 5 height 5
radio input "true"
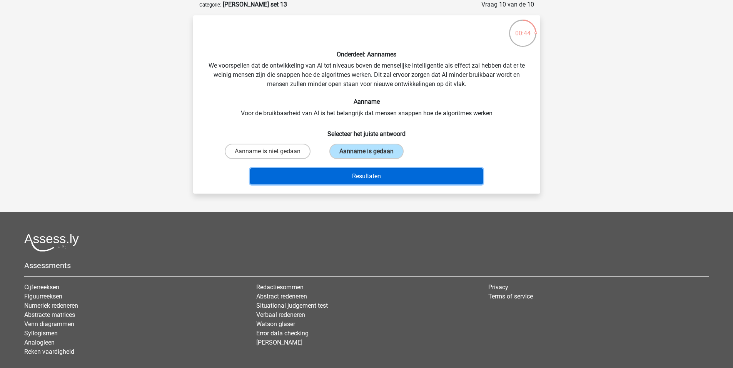
click at [383, 180] on button "Resultaten" at bounding box center [366, 176] width 233 height 16
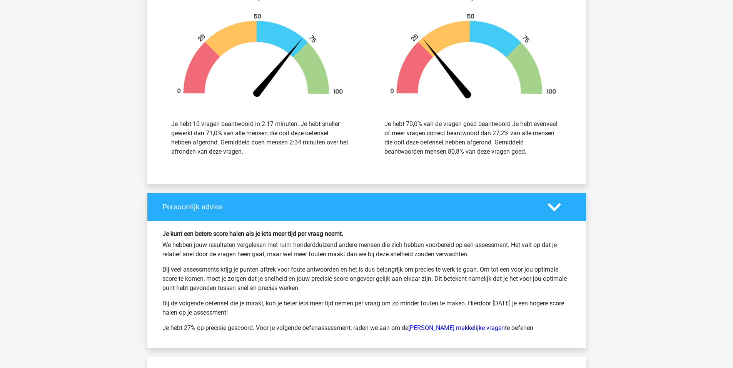
scroll to position [968, 0]
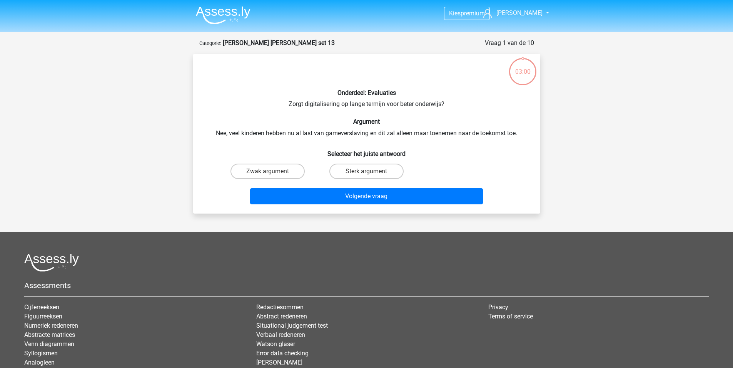
scroll to position [38, 0]
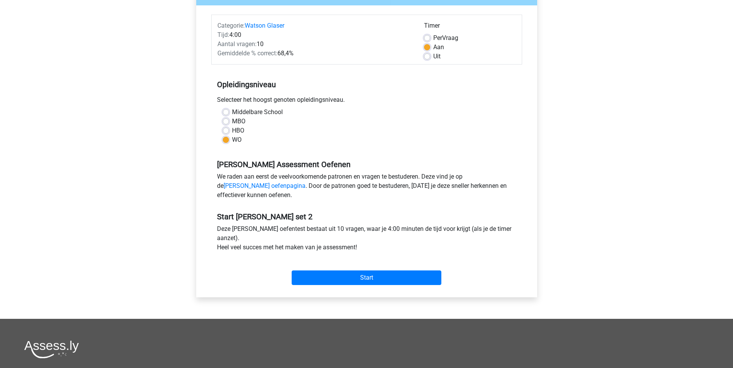
scroll to position [115, 0]
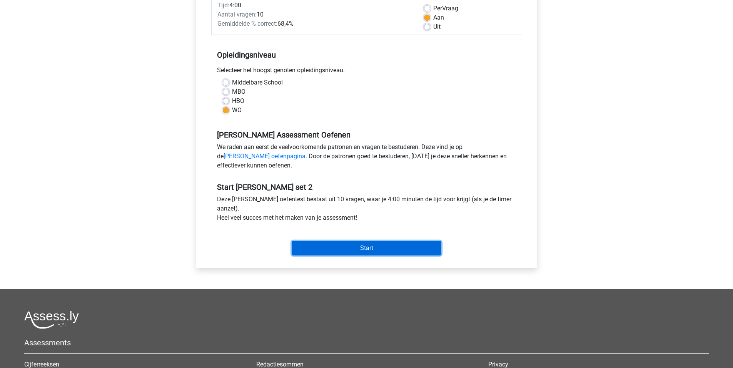
click at [375, 249] on input "Start" at bounding box center [367, 248] width 150 height 15
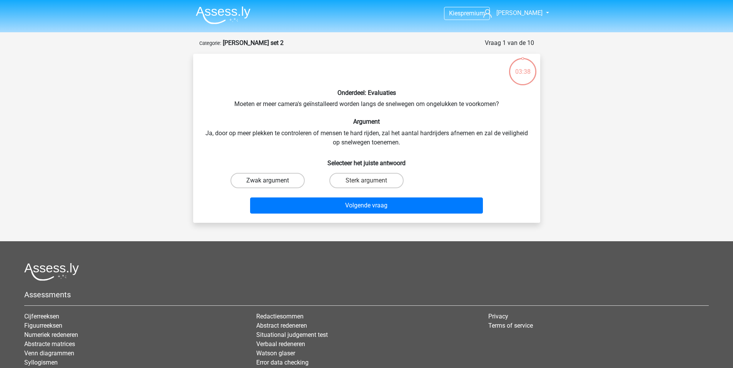
click at [274, 180] on label "Zwak argument" at bounding box center [267, 180] width 74 height 15
click at [272, 181] on input "Zwak argument" at bounding box center [269, 183] width 5 height 5
radio input "true"
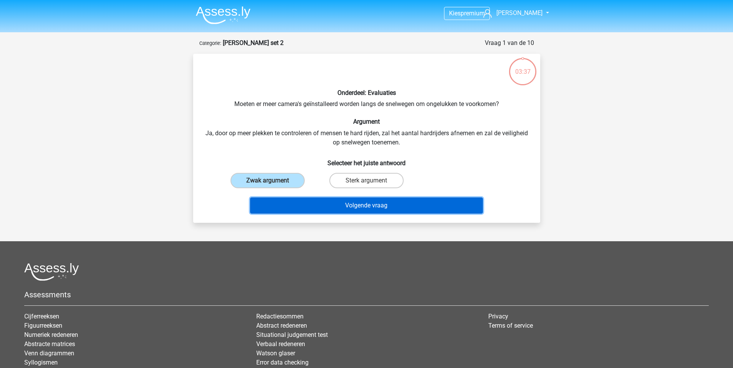
click at [301, 203] on button "Volgende vraag" at bounding box center [366, 206] width 233 height 16
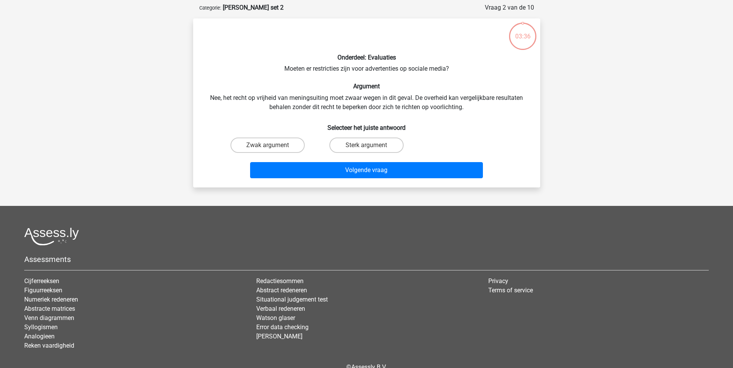
scroll to position [38, 0]
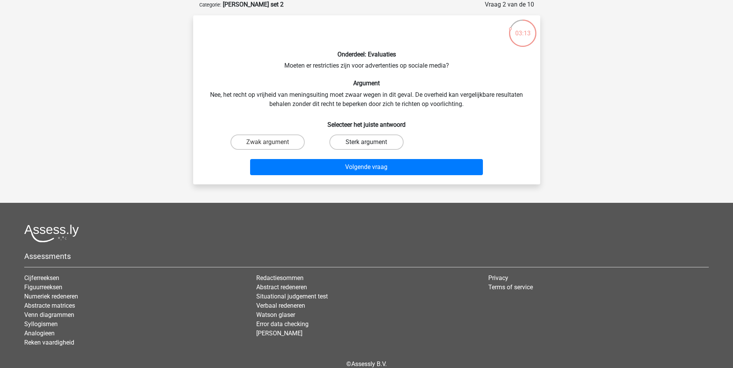
click at [355, 142] on label "Sterk argument" at bounding box center [366, 142] width 74 height 15
click at [366, 142] on input "Sterk argument" at bounding box center [368, 144] width 5 height 5
radio input "true"
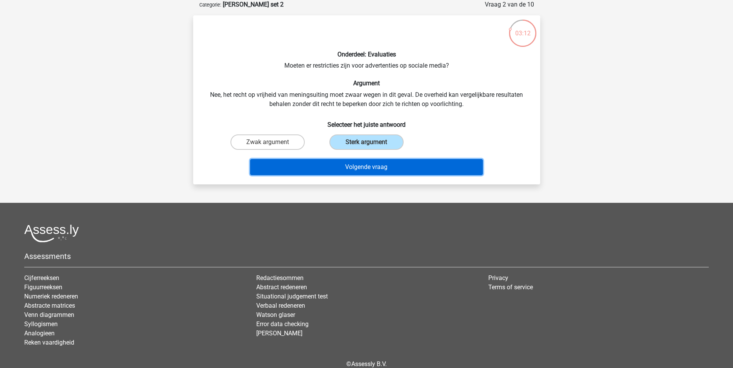
click at [353, 172] on button "Volgende vraag" at bounding box center [366, 167] width 233 height 16
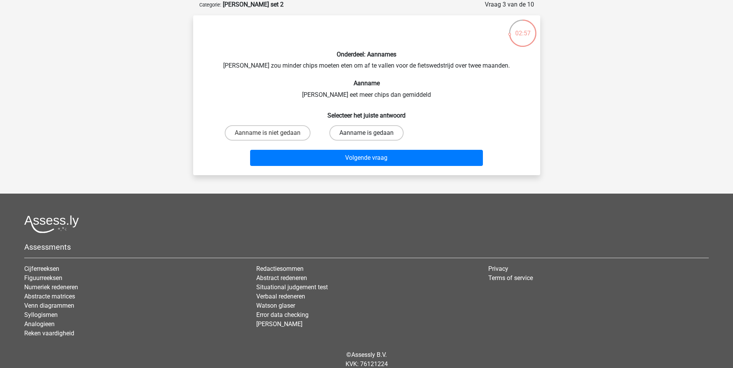
click at [395, 130] on label "Aanname is gedaan" at bounding box center [366, 132] width 74 height 15
click at [371, 133] on input "Aanname is gedaan" at bounding box center [368, 135] width 5 height 5
radio input "true"
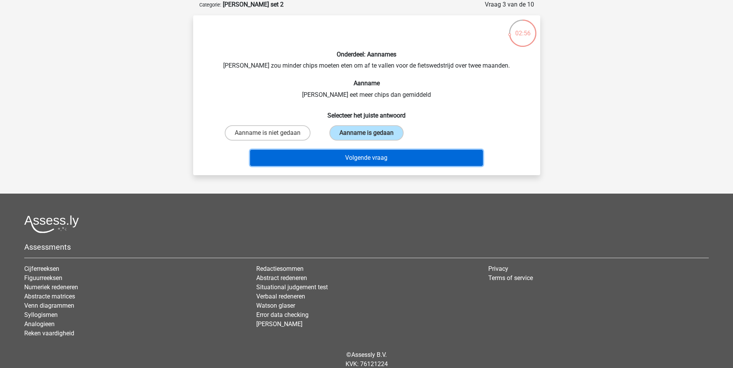
click at [407, 154] on button "Volgende vraag" at bounding box center [366, 158] width 233 height 16
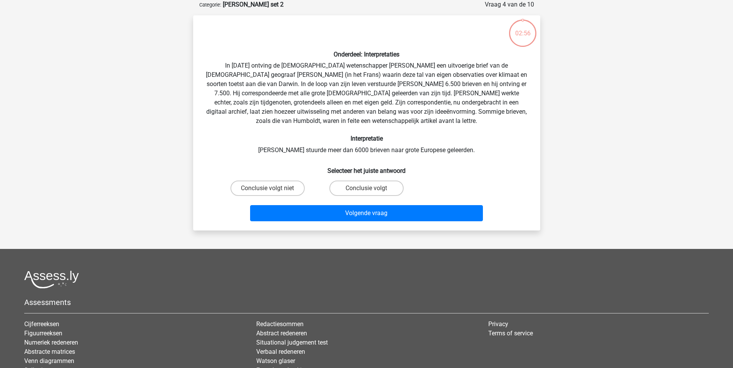
click at [413, 153] on div "Onderdeel: Interpretaties In 1839 ontving de Engelse wetenschapper Charles Darw…" at bounding box center [366, 123] width 341 height 203
click at [283, 188] on label "Conclusie volgt niet" at bounding box center [267, 188] width 74 height 15
click at [272, 188] on input "Conclusie volgt niet" at bounding box center [269, 190] width 5 height 5
radio input "true"
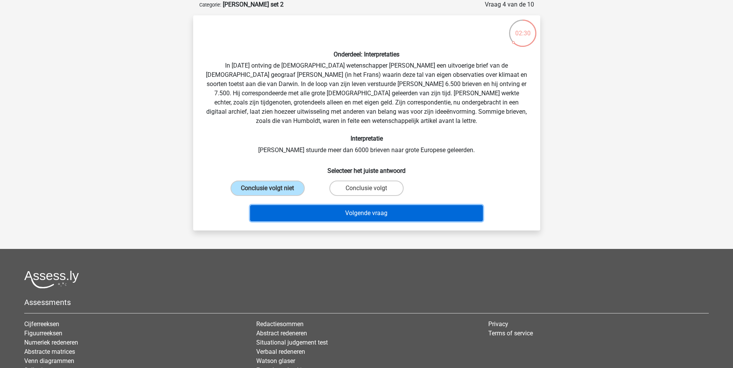
click at [320, 218] on button "Volgende vraag" at bounding box center [366, 213] width 233 height 16
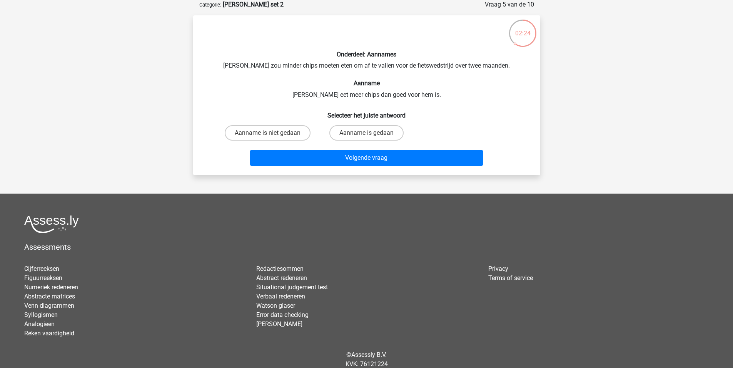
drag, startPoint x: 379, startPoint y: 129, endPoint x: 383, endPoint y: 141, distance: 13.0
click at [379, 129] on label "Aanname is gedaan" at bounding box center [366, 132] width 74 height 15
click at [371, 133] on input "Aanname is gedaan" at bounding box center [368, 135] width 5 height 5
radio input "true"
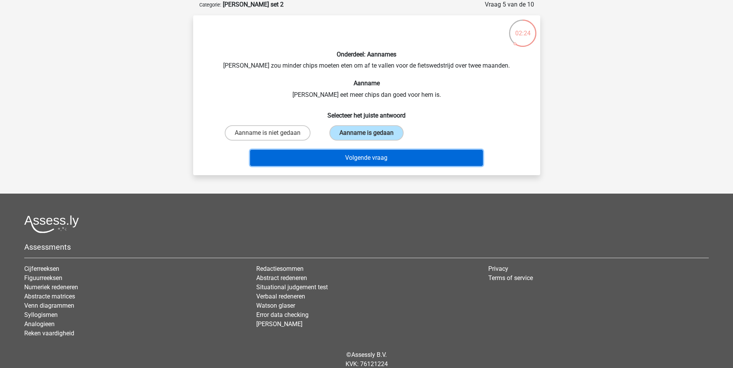
click at [386, 155] on button "Volgende vraag" at bounding box center [366, 158] width 233 height 16
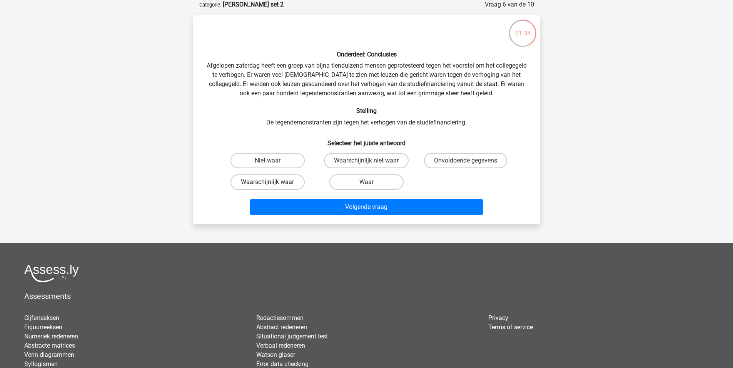
click at [289, 181] on label "Waarschijnlijk waar" at bounding box center [267, 182] width 74 height 15
click at [272, 182] on input "Waarschijnlijk waar" at bounding box center [269, 184] width 5 height 5
radio input "true"
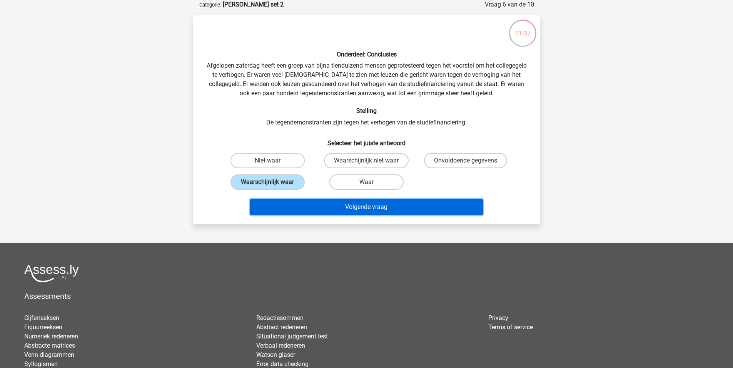
click at [323, 200] on button "Volgende vraag" at bounding box center [366, 207] width 233 height 16
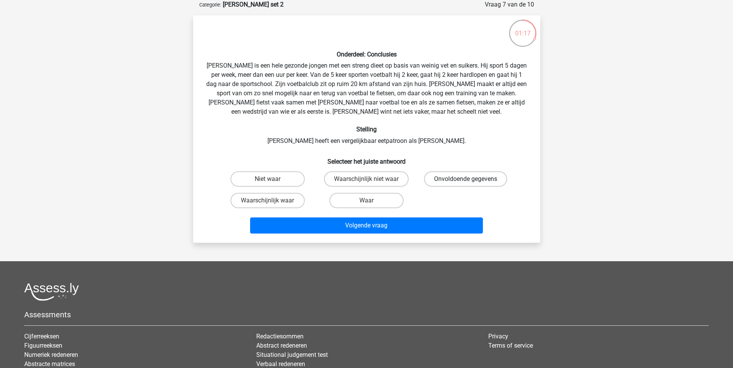
click at [436, 185] on label "Onvoldoende gegevens" at bounding box center [465, 179] width 83 height 15
click at [465, 184] on input "Onvoldoende gegevens" at bounding box center [467, 181] width 5 height 5
radio input "true"
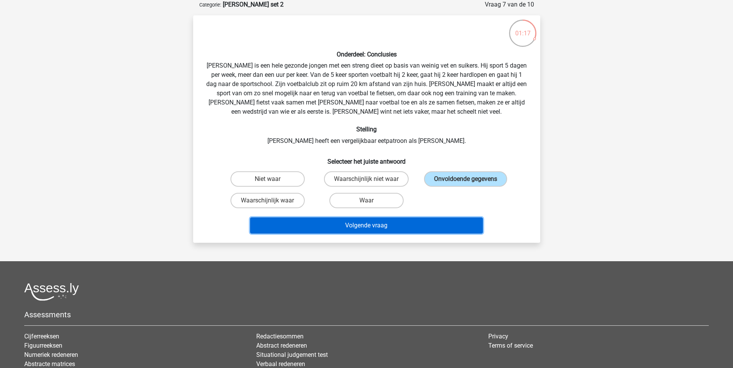
click at [444, 222] on button "Volgende vraag" at bounding box center [366, 226] width 233 height 16
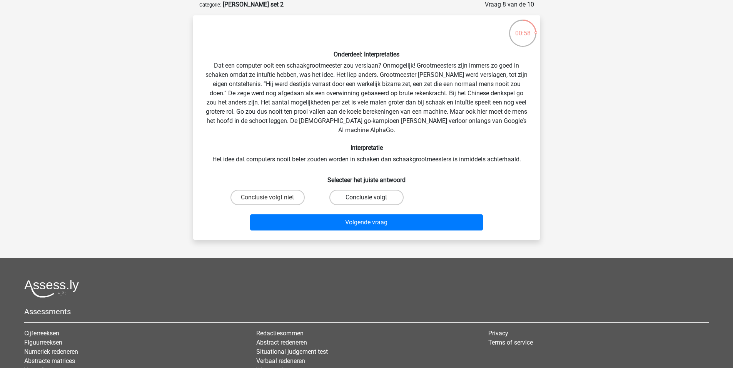
click at [386, 190] on label "Conclusie volgt" at bounding box center [366, 197] width 74 height 15
click at [371, 198] on input "Conclusie volgt" at bounding box center [368, 200] width 5 height 5
radio input "true"
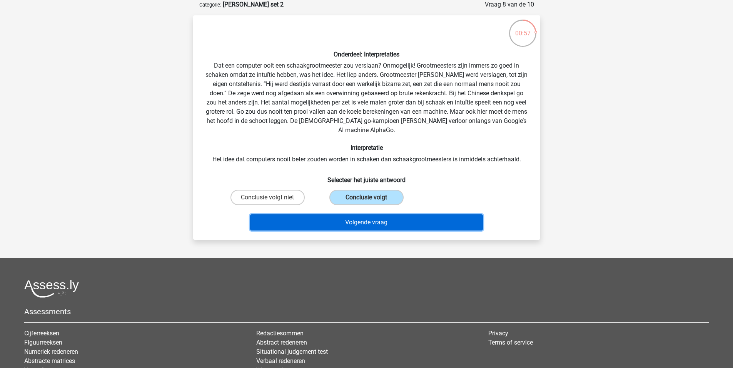
click at [396, 215] on button "Volgende vraag" at bounding box center [366, 223] width 233 height 16
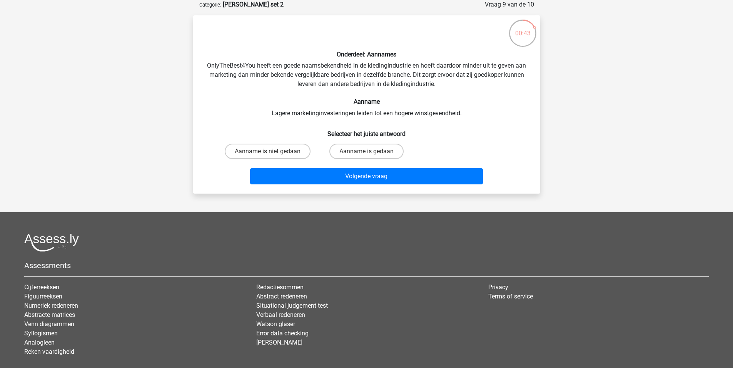
click at [370, 153] on input "Aanname is gedaan" at bounding box center [368, 154] width 5 height 5
radio input "true"
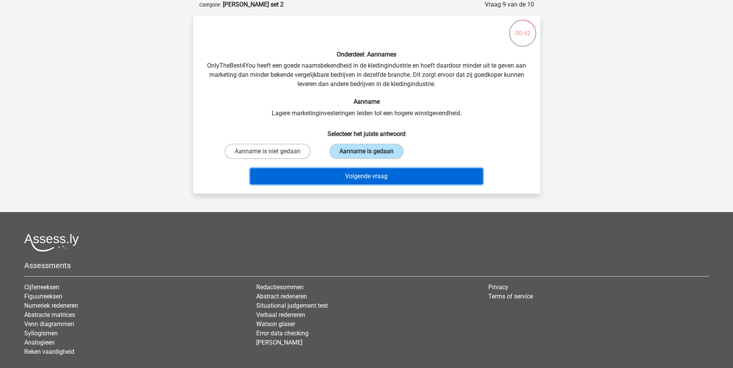
click at [377, 182] on button "Volgende vraag" at bounding box center [366, 176] width 233 height 16
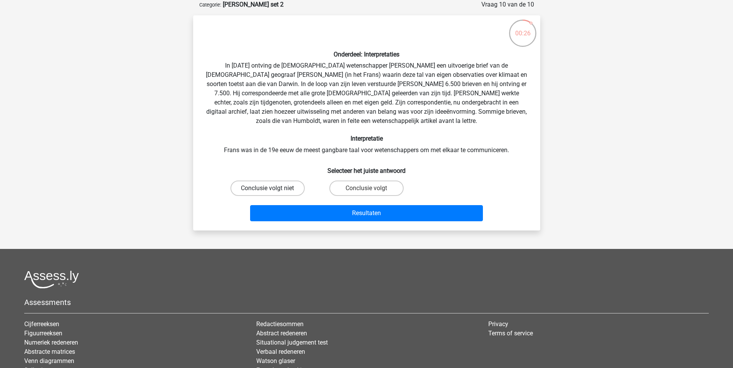
click at [296, 187] on label "Conclusie volgt niet" at bounding box center [267, 188] width 74 height 15
click at [272, 188] on input "Conclusie volgt niet" at bounding box center [269, 190] width 5 height 5
radio input "true"
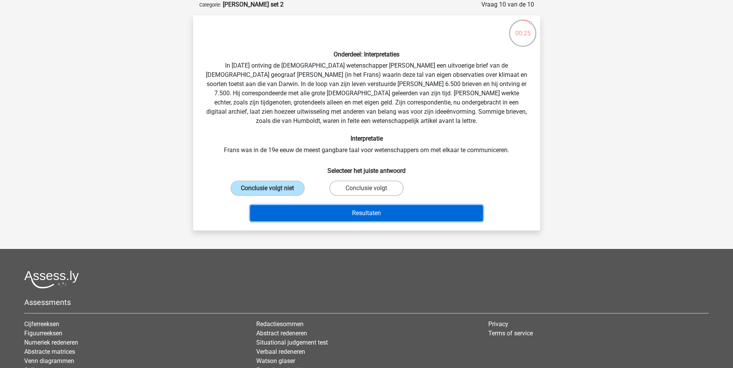
click at [322, 215] on button "Resultaten" at bounding box center [366, 213] width 233 height 16
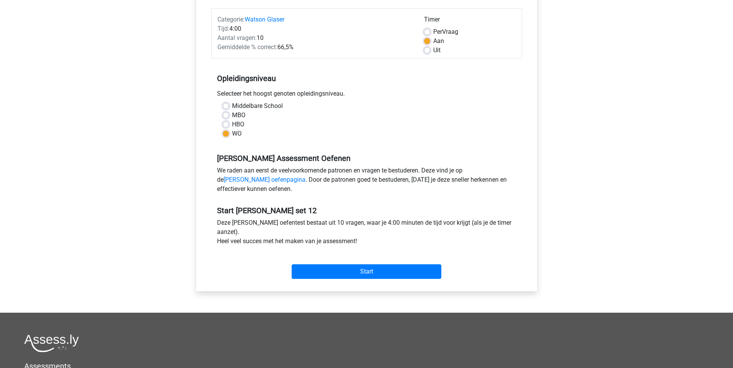
scroll to position [169, 0]
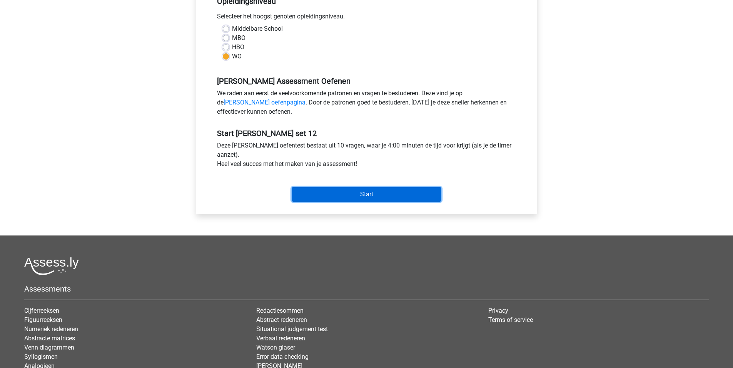
click at [370, 193] on input "Start" at bounding box center [367, 194] width 150 height 15
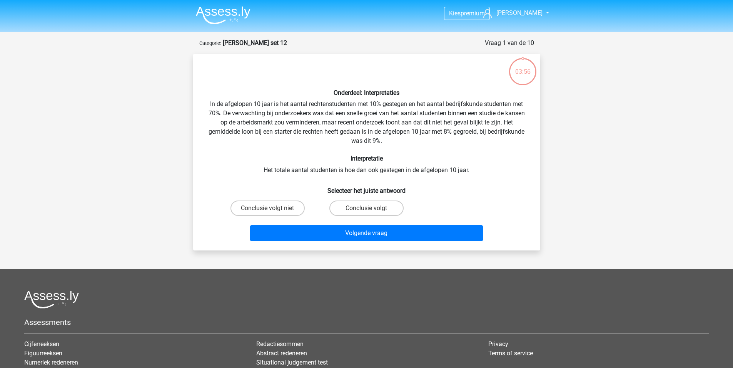
click at [270, 210] on input "Conclusie volgt niet" at bounding box center [269, 210] width 5 height 5
radio input "true"
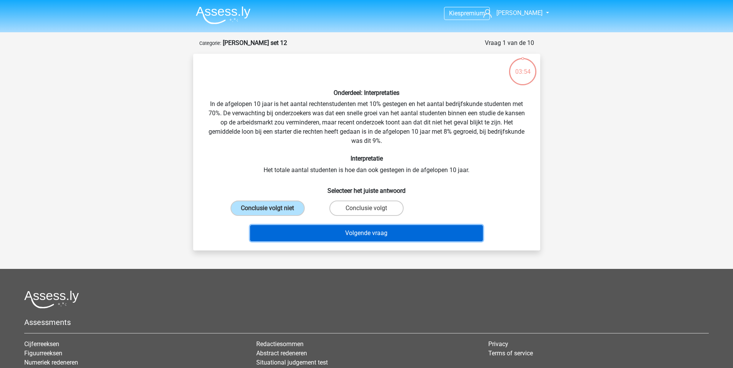
click at [362, 235] on button "Volgende vraag" at bounding box center [366, 233] width 233 height 16
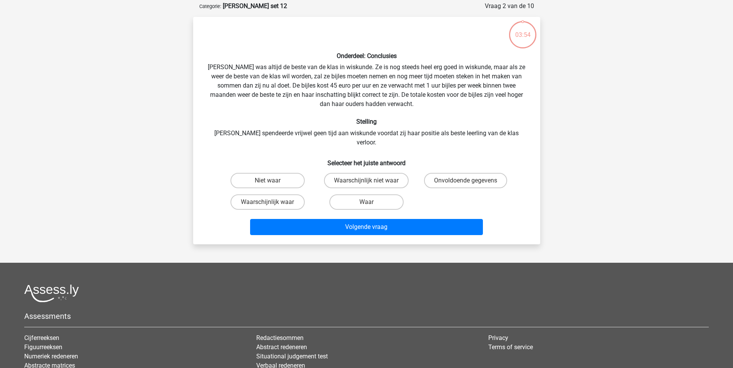
scroll to position [38, 0]
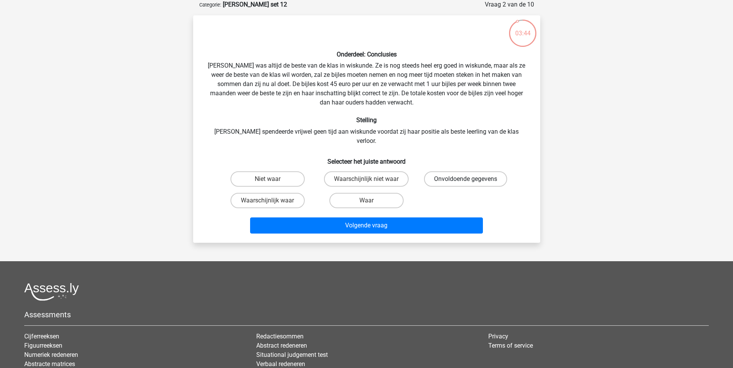
click at [471, 172] on label "Onvoldoende gegevens" at bounding box center [465, 179] width 83 height 15
click at [470, 179] on input "Onvoldoende gegevens" at bounding box center [467, 181] width 5 height 5
radio input "true"
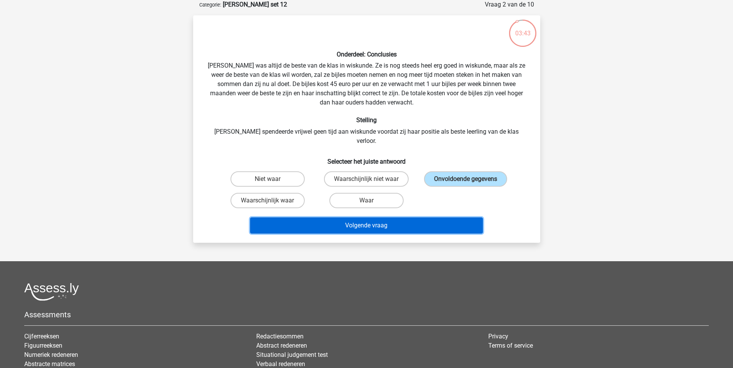
click at [447, 220] on button "Volgende vraag" at bounding box center [366, 226] width 233 height 16
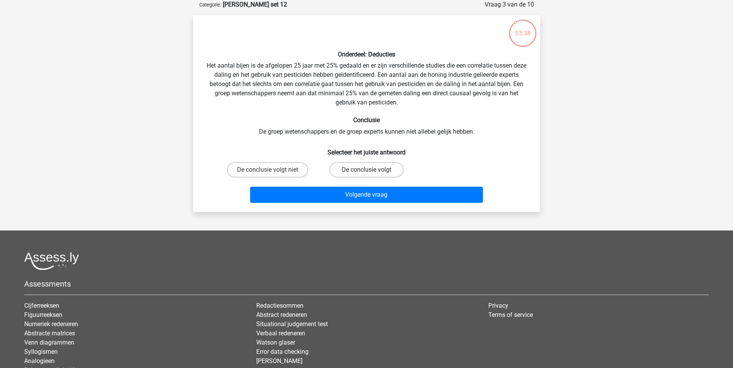
click at [370, 168] on label "De conclusie volgt" at bounding box center [366, 169] width 74 height 15
click at [370, 170] on input "De conclusie volgt" at bounding box center [368, 172] width 5 height 5
radio input "true"
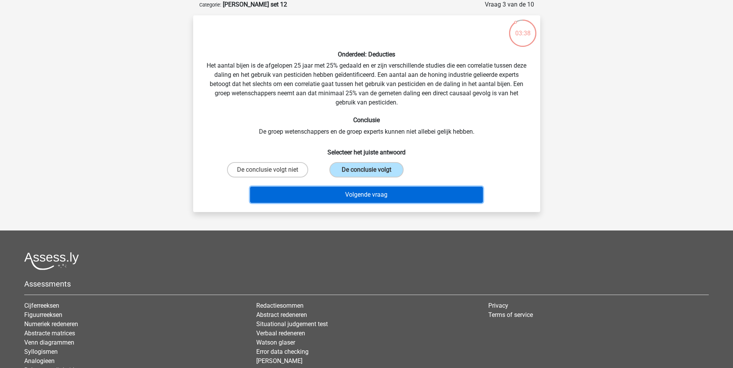
click at [419, 194] on button "Volgende vraag" at bounding box center [366, 195] width 233 height 16
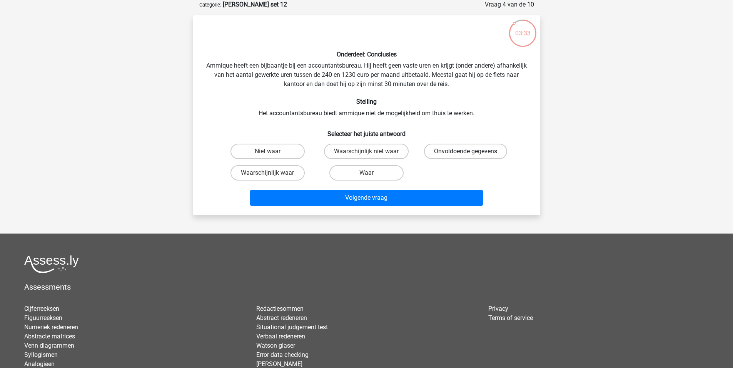
click at [480, 148] on label "Onvoldoende gegevens" at bounding box center [465, 151] width 83 height 15
click at [470, 152] on input "Onvoldoende gegevens" at bounding box center [467, 154] width 5 height 5
radio input "true"
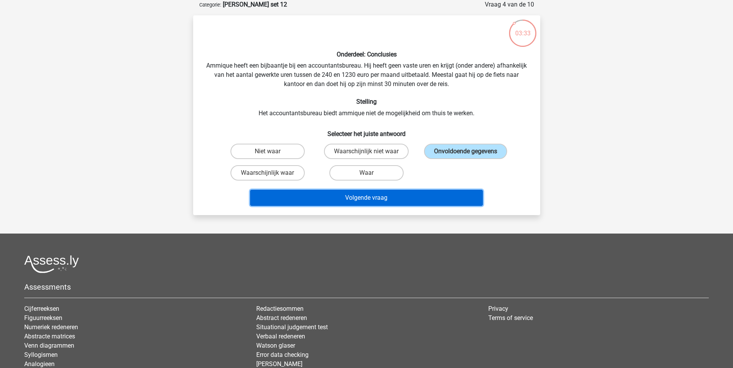
click at [438, 200] on button "Volgende vraag" at bounding box center [366, 198] width 233 height 16
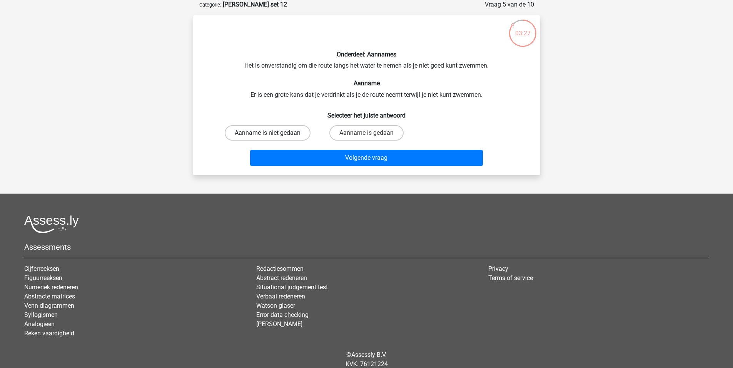
click at [292, 135] on label "Aanname is niet gedaan" at bounding box center [268, 132] width 86 height 15
click at [272, 135] on input "Aanname is niet gedaan" at bounding box center [269, 135] width 5 height 5
radio input "true"
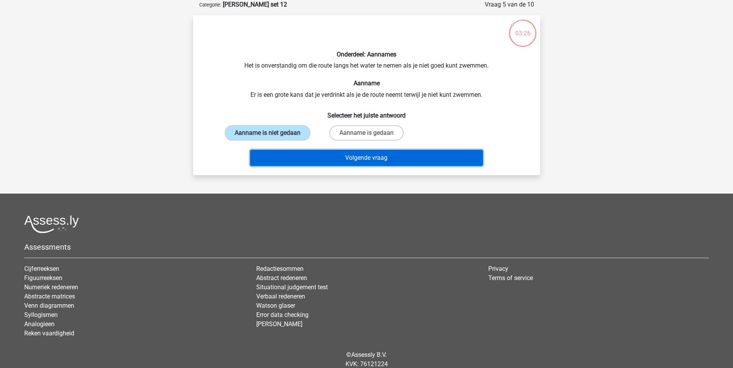
click at [379, 162] on button "Volgende vraag" at bounding box center [366, 158] width 233 height 16
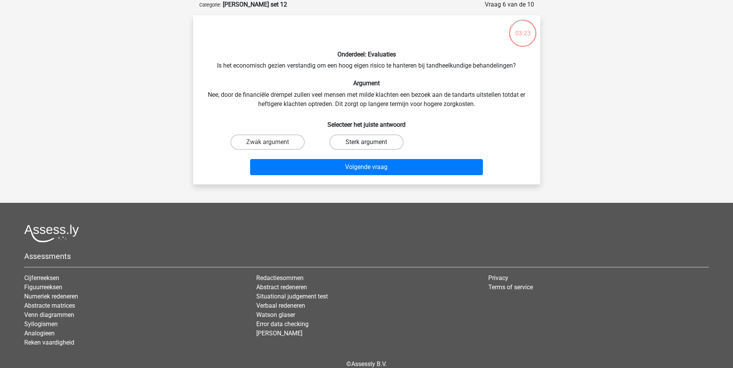
click at [366, 143] on label "Sterk argument" at bounding box center [366, 142] width 74 height 15
click at [366, 143] on input "Sterk argument" at bounding box center [368, 144] width 5 height 5
radio input "true"
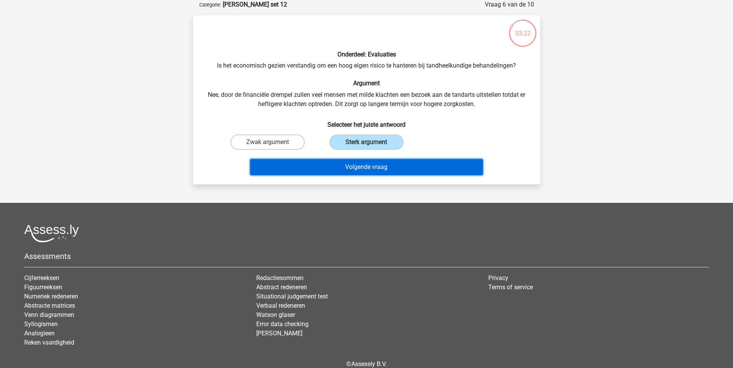
click at [375, 167] on button "Volgende vraag" at bounding box center [366, 167] width 233 height 16
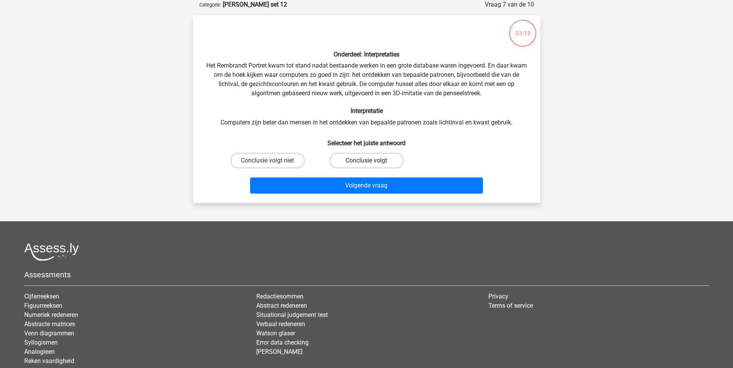
click at [384, 163] on label "Conclusie volgt" at bounding box center [366, 160] width 74 height 15
click at [371, 163] on input "Conclusie volgt" at bounding box center [368, 163] width 5 height 5
radio input "true"
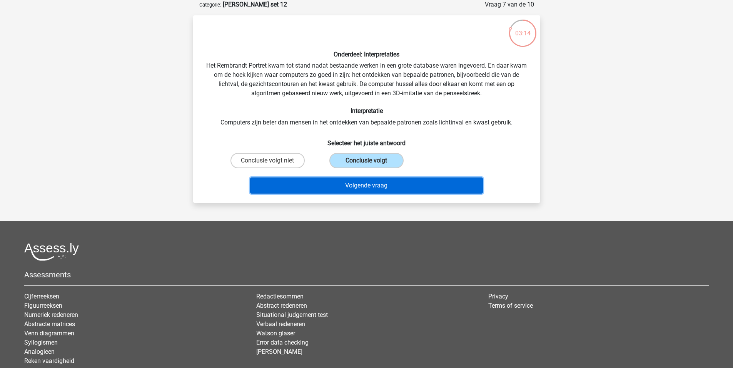
click at [387, 187] on button "Volgende vraag" at bounding box center [366, 186] width 233 height 16
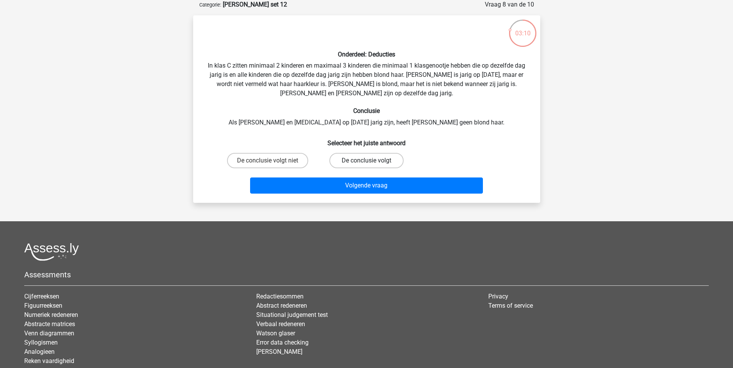
click at [350, 163] on label "De conclusie volgt" at bounding box center [366, 160] width 74 height 15
click at [366, 163] on input "De conclusie volgt" at bounding box center [368, 163] width 5 height 5
radio input "true"
click at [268, 163] on input "De conclusie volgt niet" at bounding box center [269, 163] width 5 height 5
radio input "true"
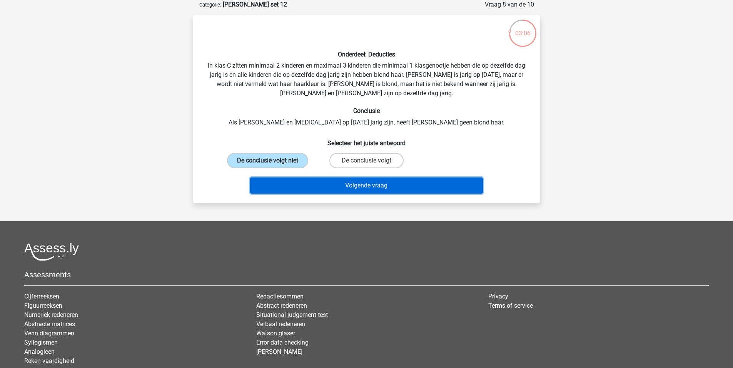
click at [340, 188] on button "Volgende vraag" at bounding box center [366, 186] width 233 height 16
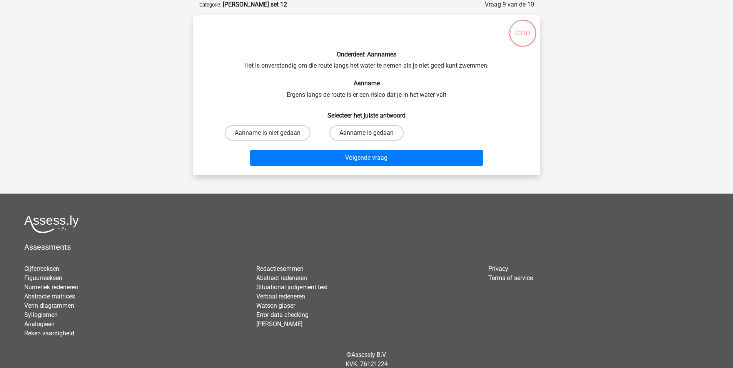
click at [371, 132] on label "Aanname is gedaan" at bounding box center [366, 132] width 74 height 15
click at [371, 133] on input "Aanname is gedaan" at bounding box center [368, 135] width 5 height 5
radio input "true"
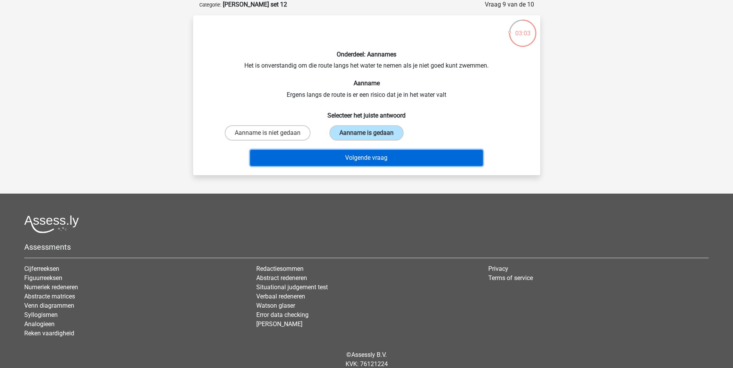
click at [381, 161] on button "Volgende vraag" at bounding box center [366, 158] width 233 height 16
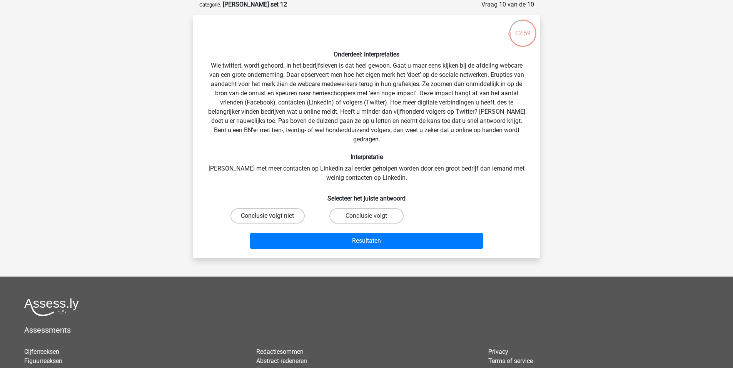
click at [284, 210] on label "Conclusie volgt niet" at bounding box center [267, 215] width 74 height 15
click at [272, 216] on input "Conclusie volgt niet" at bounding box center [269, 218] width 5 height 5
radio input "true"
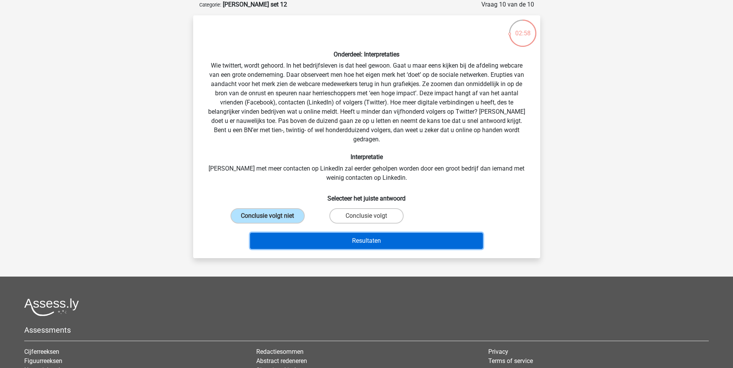
click at [367, 233] on button "Resultaten" at bounding box center [366, 241] width 233 height 16
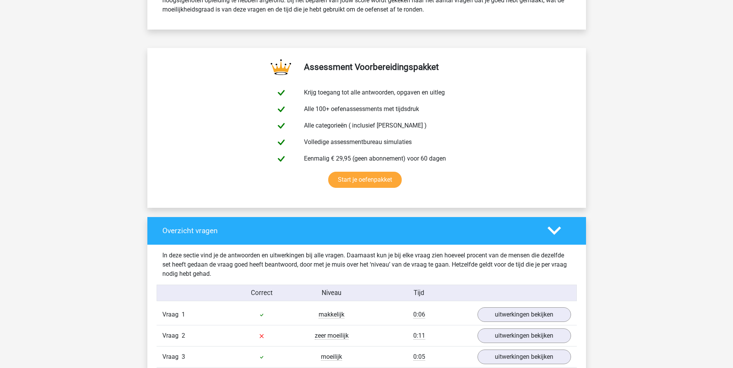
scroll to position [543, 0]
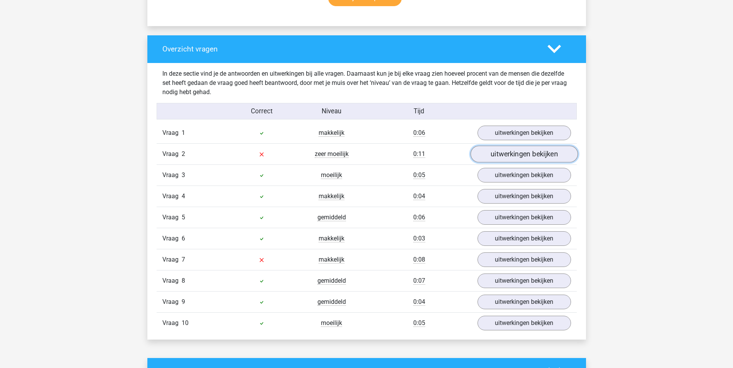
click at [518, 149] on link "uitwerkingen bekijken" at bounding box center [523, 154] width 107 height 17
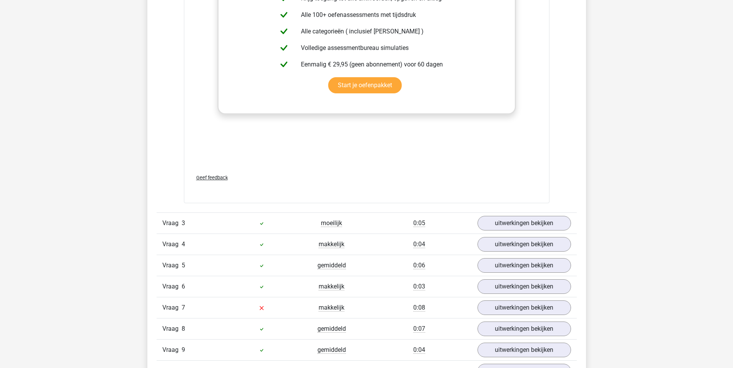
scroll to position [942, 0]
click at [510, 305] on link "uitwerkingen bekijken" at bounding box center [523, 308] width 107 height 17
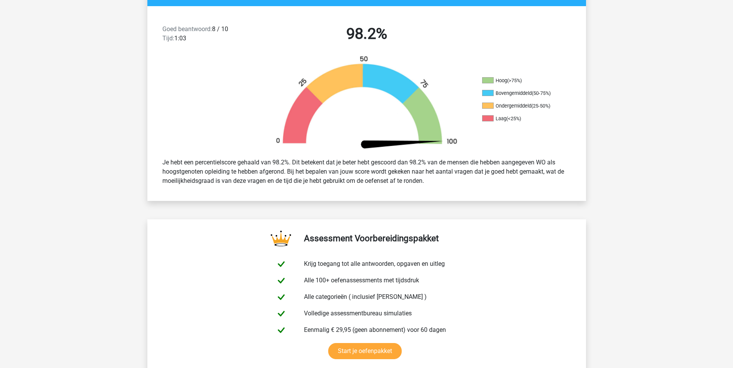
scroll to position [115, 0]
